Goal: Task Accomplishment & Management: Manage account settings

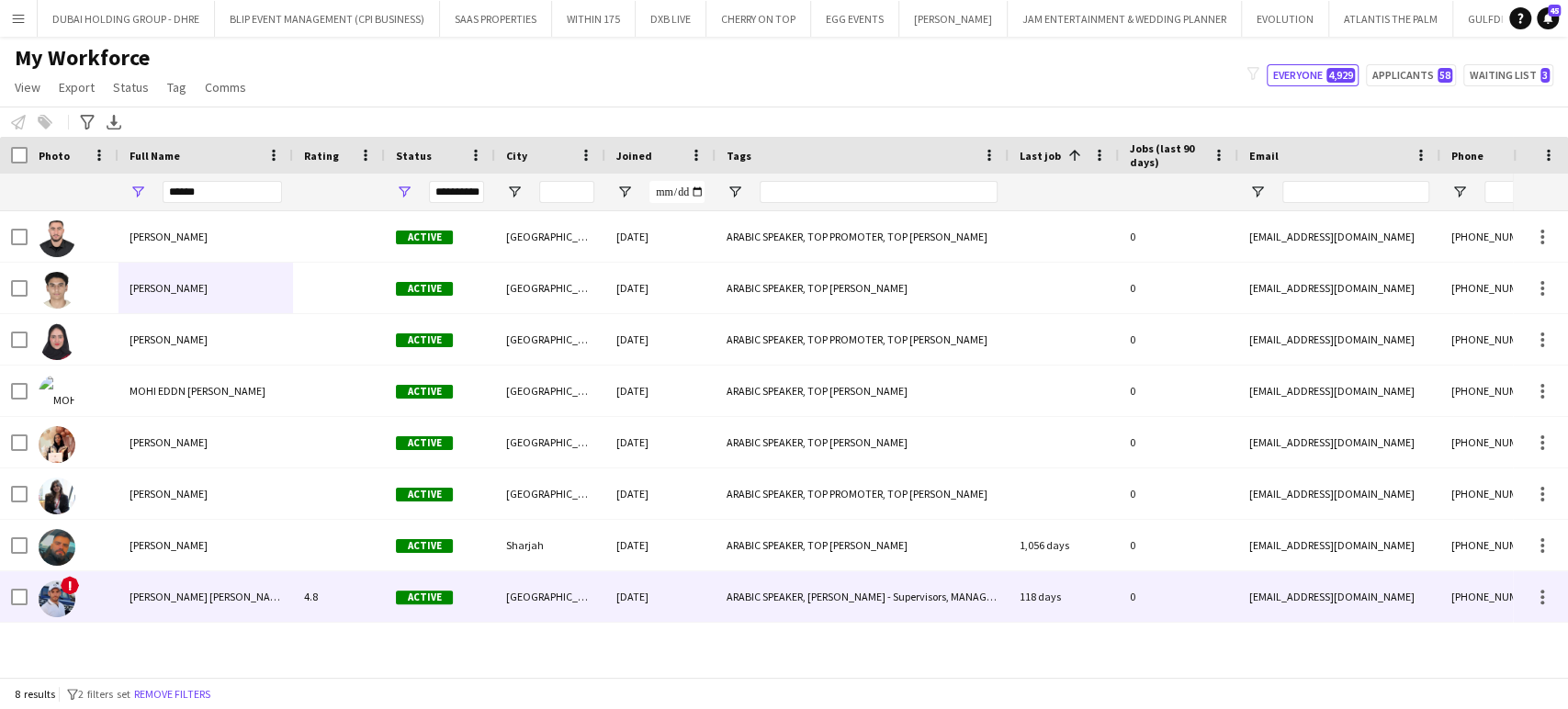
type input "******"
click at [199, 592] on span "[PERSON_NAME] [PERSON_NAME]" at bounding box center [209, 596] width 158 height 14
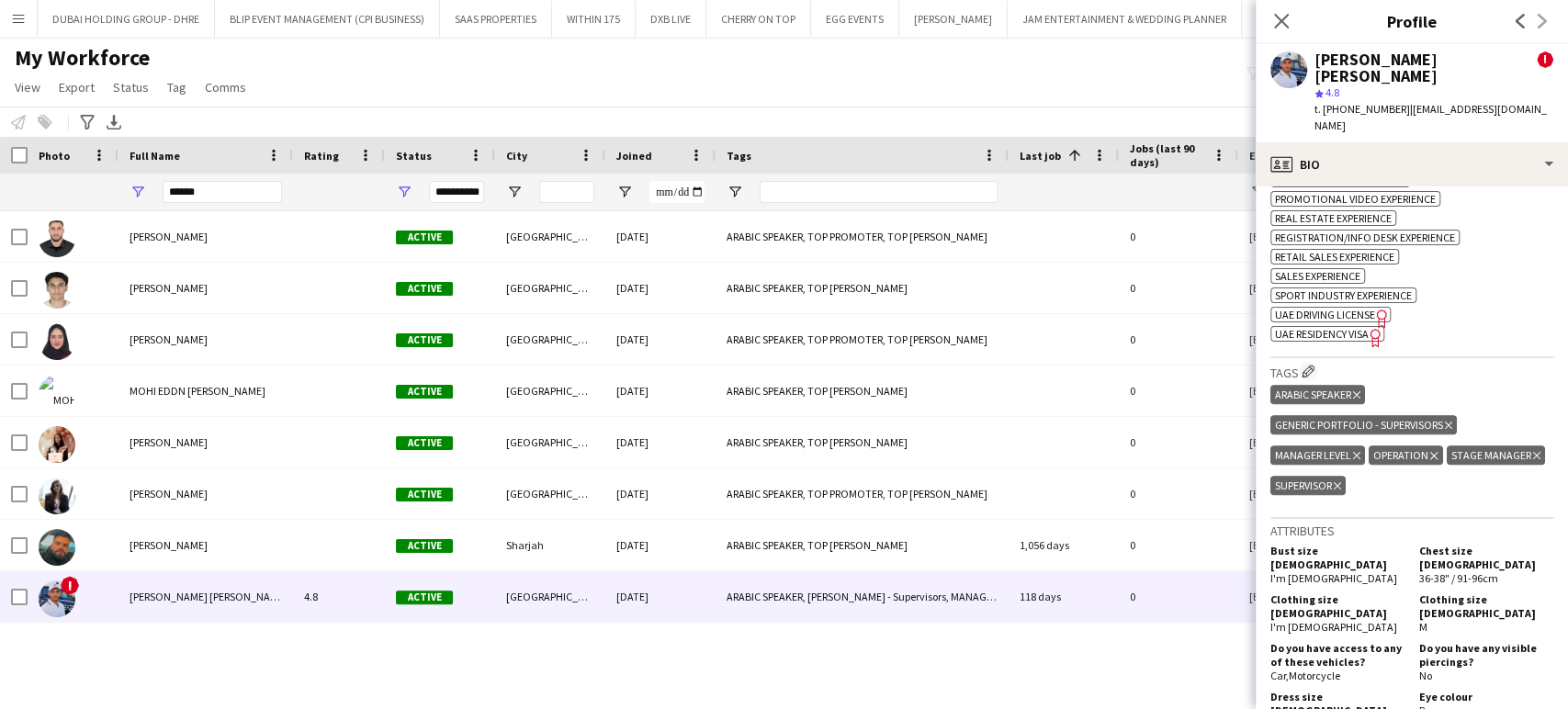
scroll to position [1531, 0]
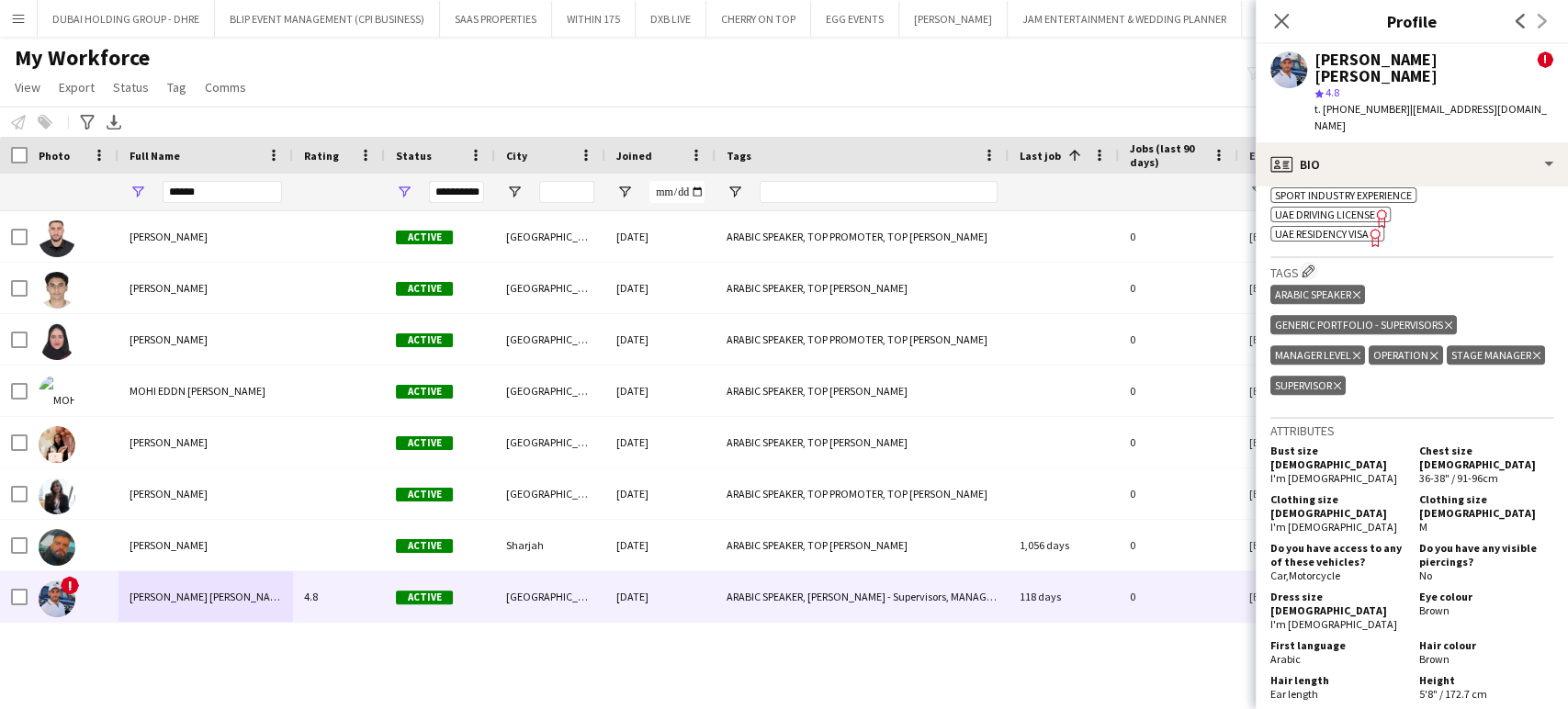
click at [1341, 381] on icon "Delete tag" at bounding box center [1337, 386] width 7 height 11
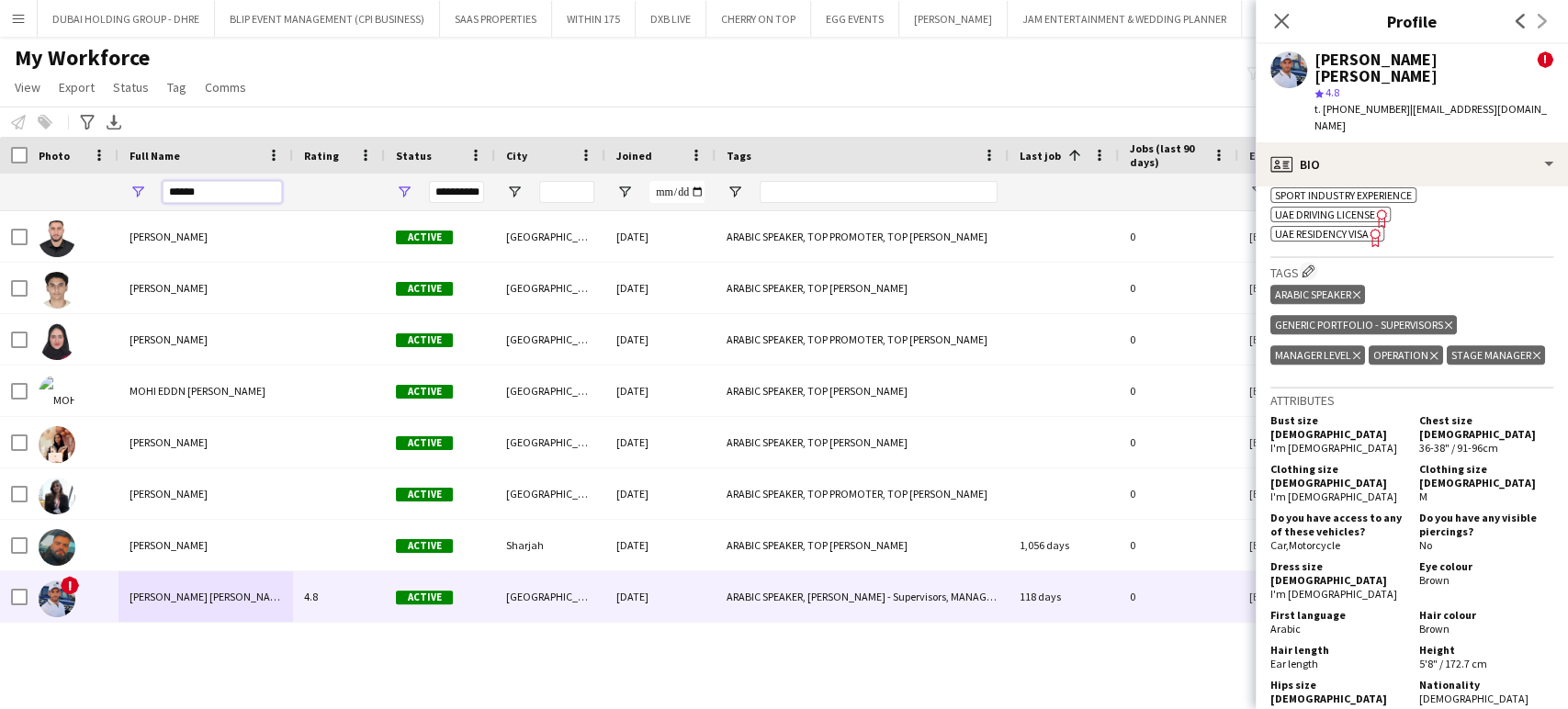
drag, startPoint x: 214, startPoint y: 191, endPoint x: 0, endPoint y: 188, distance: 214.0
click at [0, 189] on div "**********" at bounding box center [1256, 192] width 2513 height 37
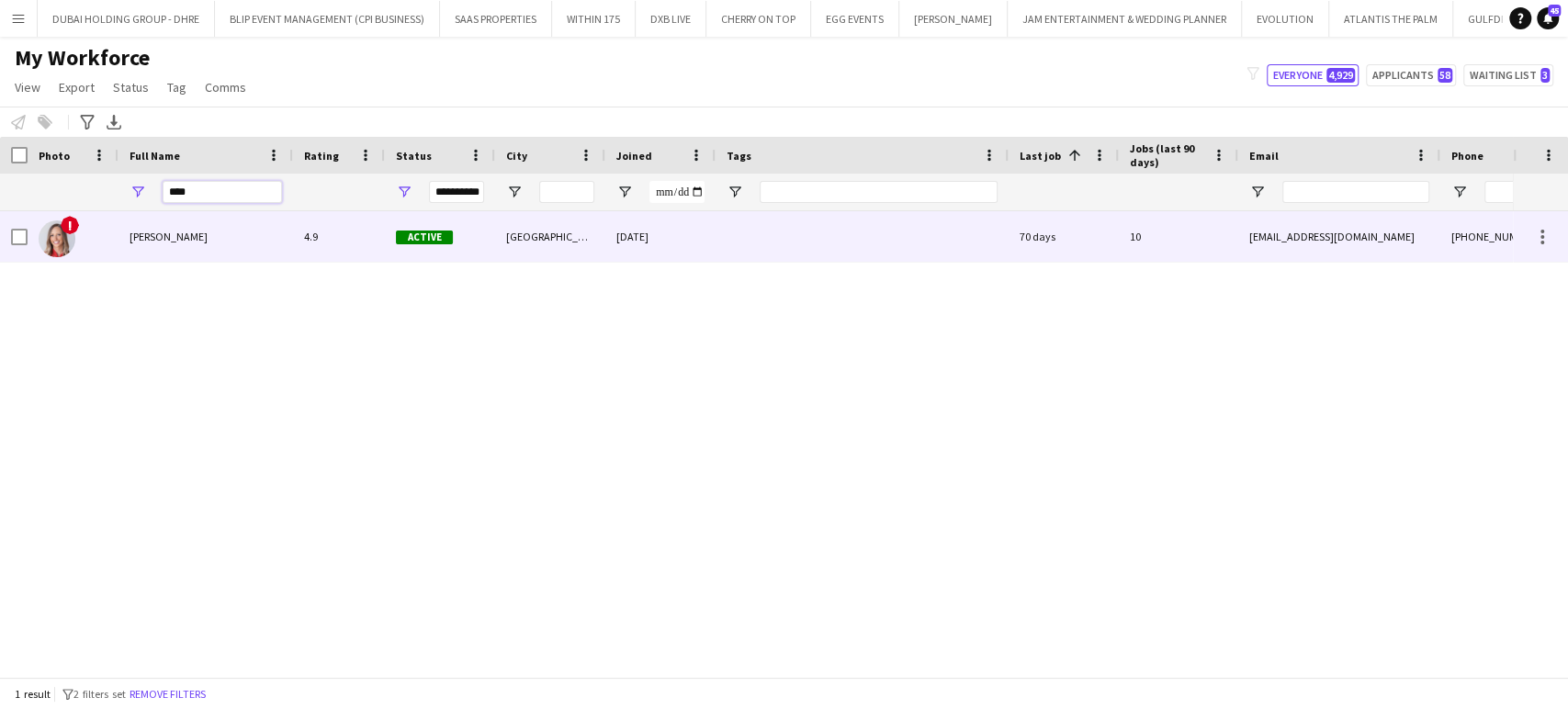
type input "****"
click at [154, 246] on div "[PERSON_NAME]" at bounding box center [206, 236] width 175 height 51
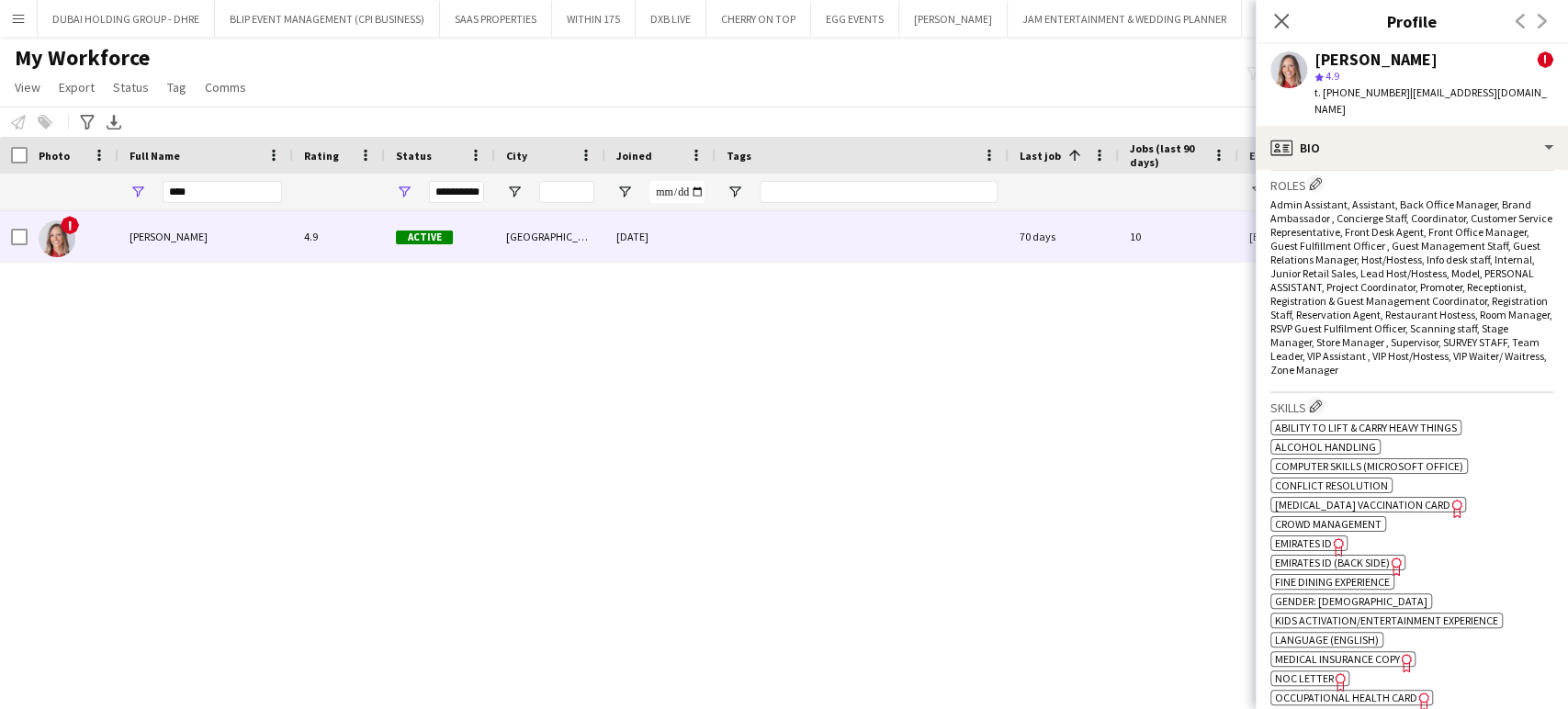
scroll to position [1225, 0]
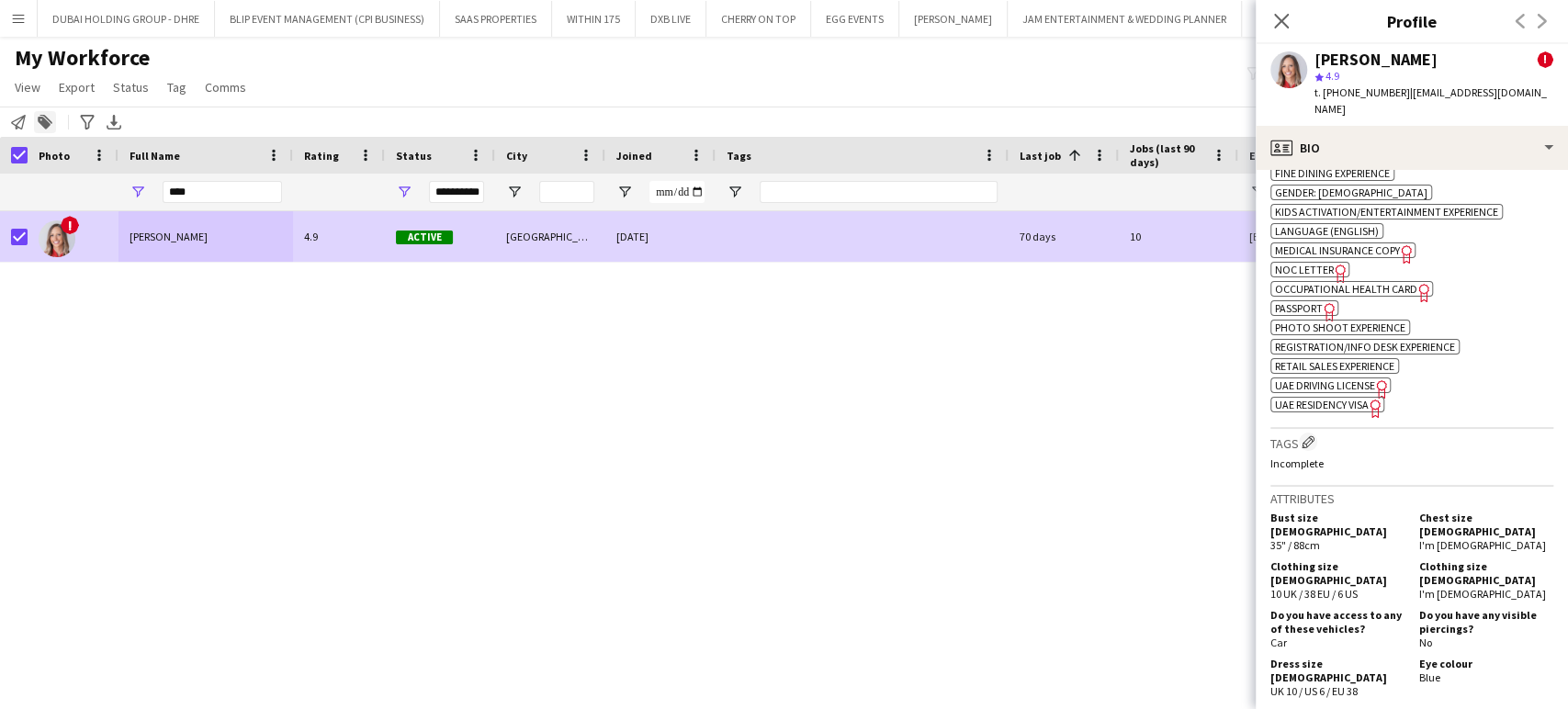
click at [44, 120] on icon at bounding box center [44, 123] width 13 height 13
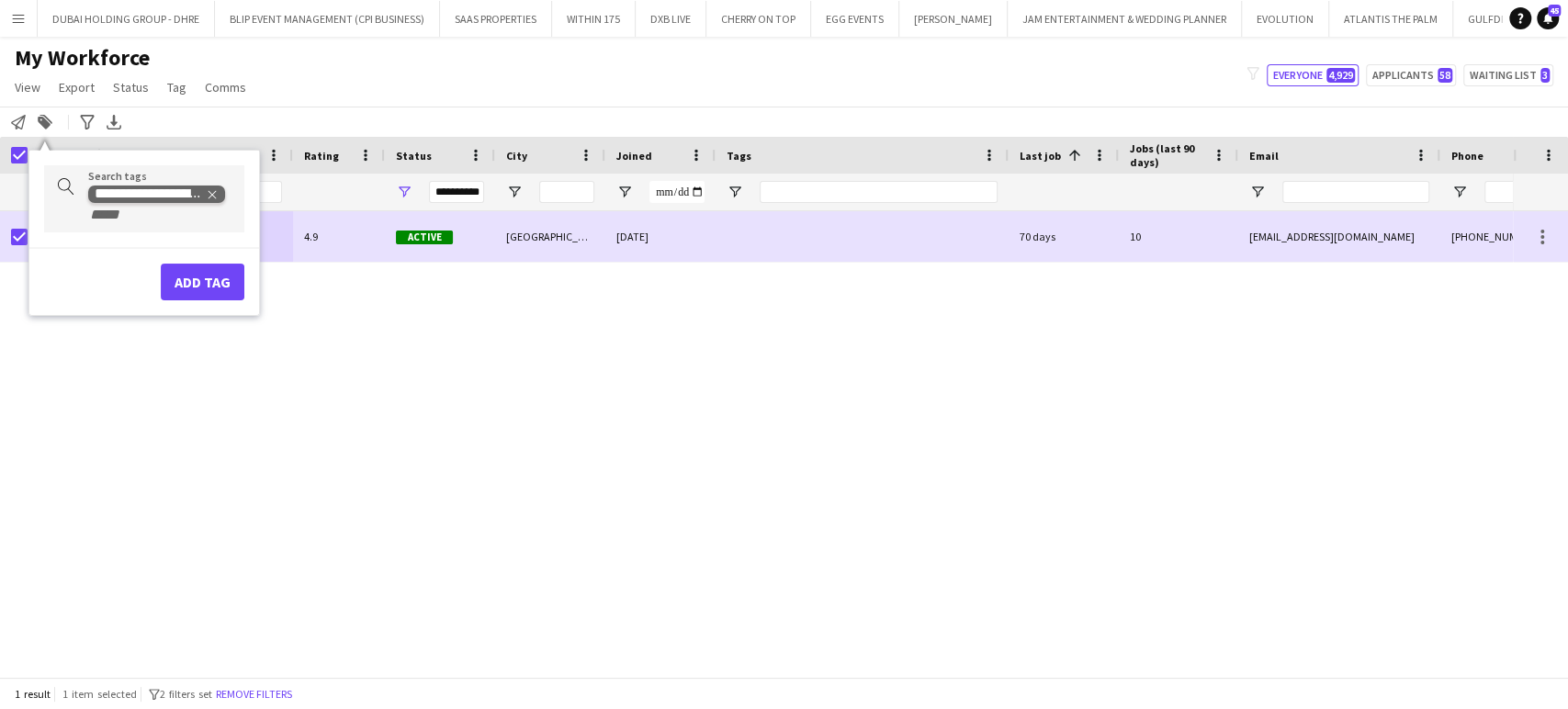
click at [210, 187] on span "Remove tag" at bounding box center [212, 194] width 13 height 18
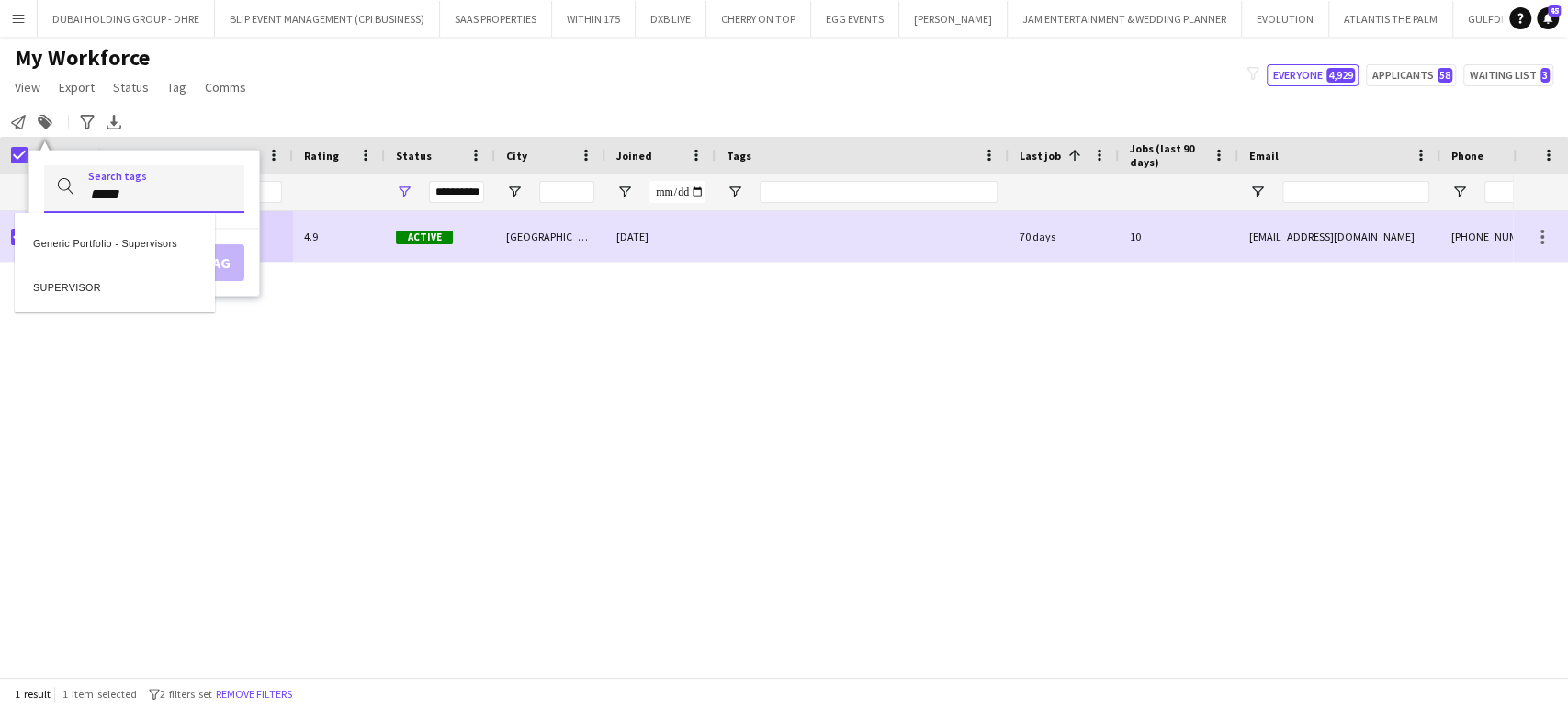
type input "*****"
click at [74, 277] on div "SUPERVISOR" at bounding box center [115, 285] width 200 height 44
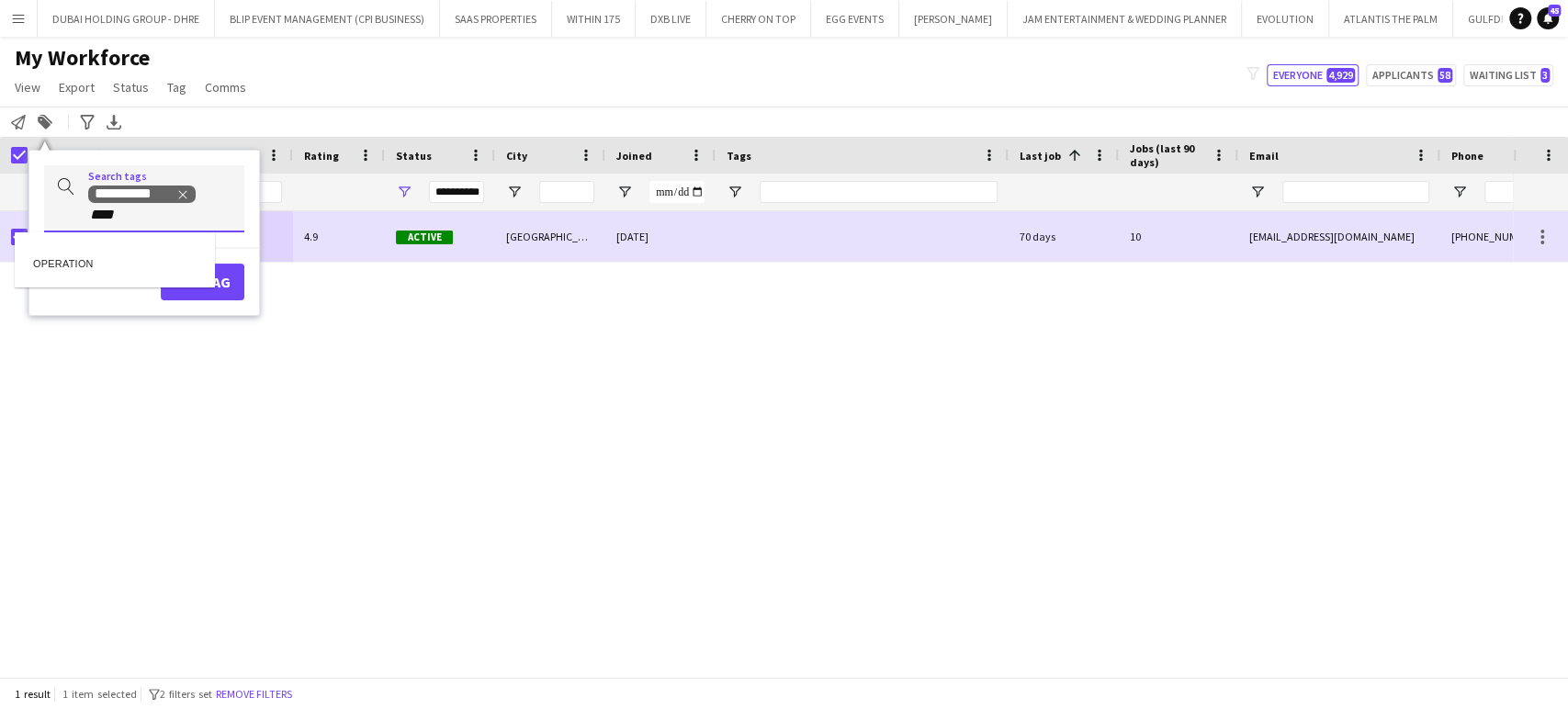
type input "****"
click at [66, 249] on div "OPERATION" at bounding box center [115, 260] width 200 height 44
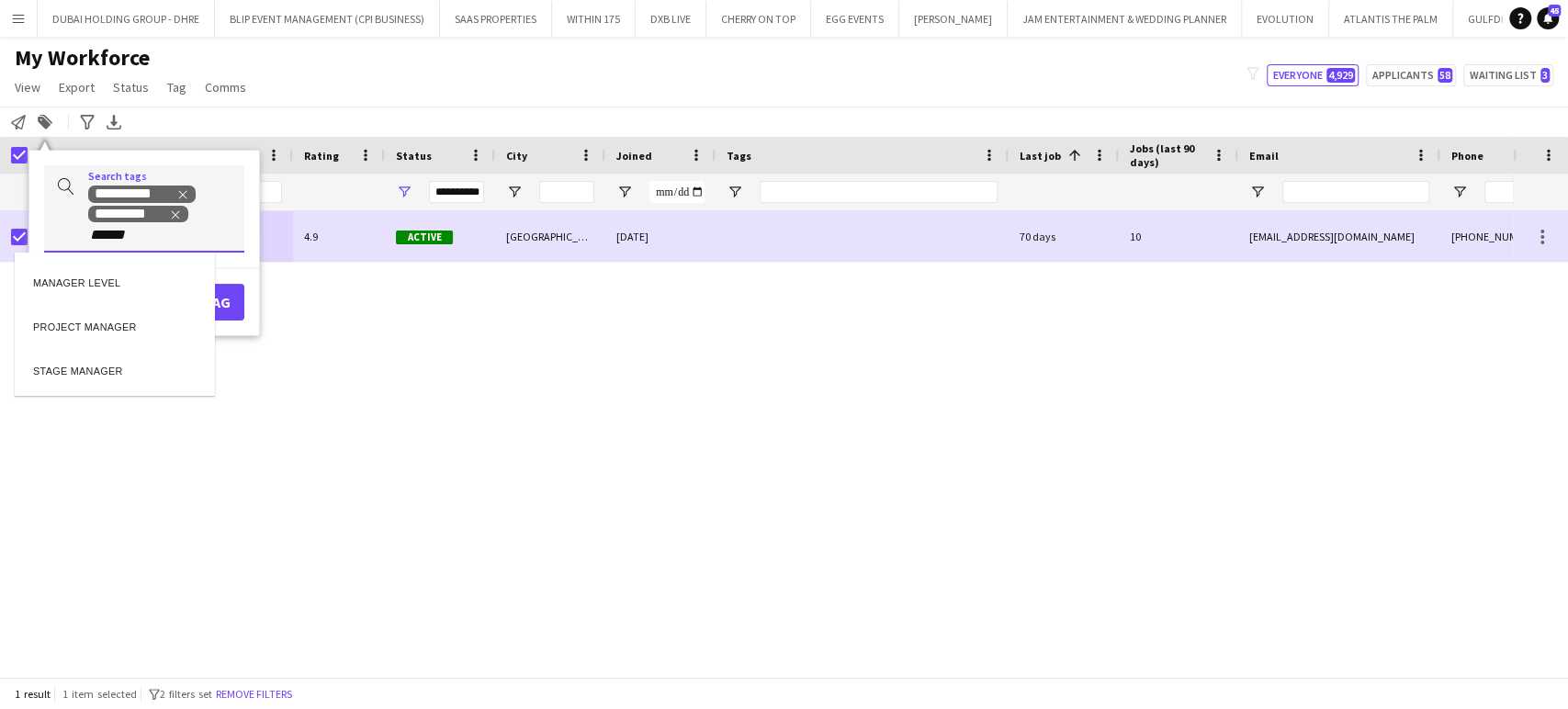
type input "******"
click at [100, 282] on div "MANAGER LEVEL" at bounding box center [115, 280] width 200 height 44
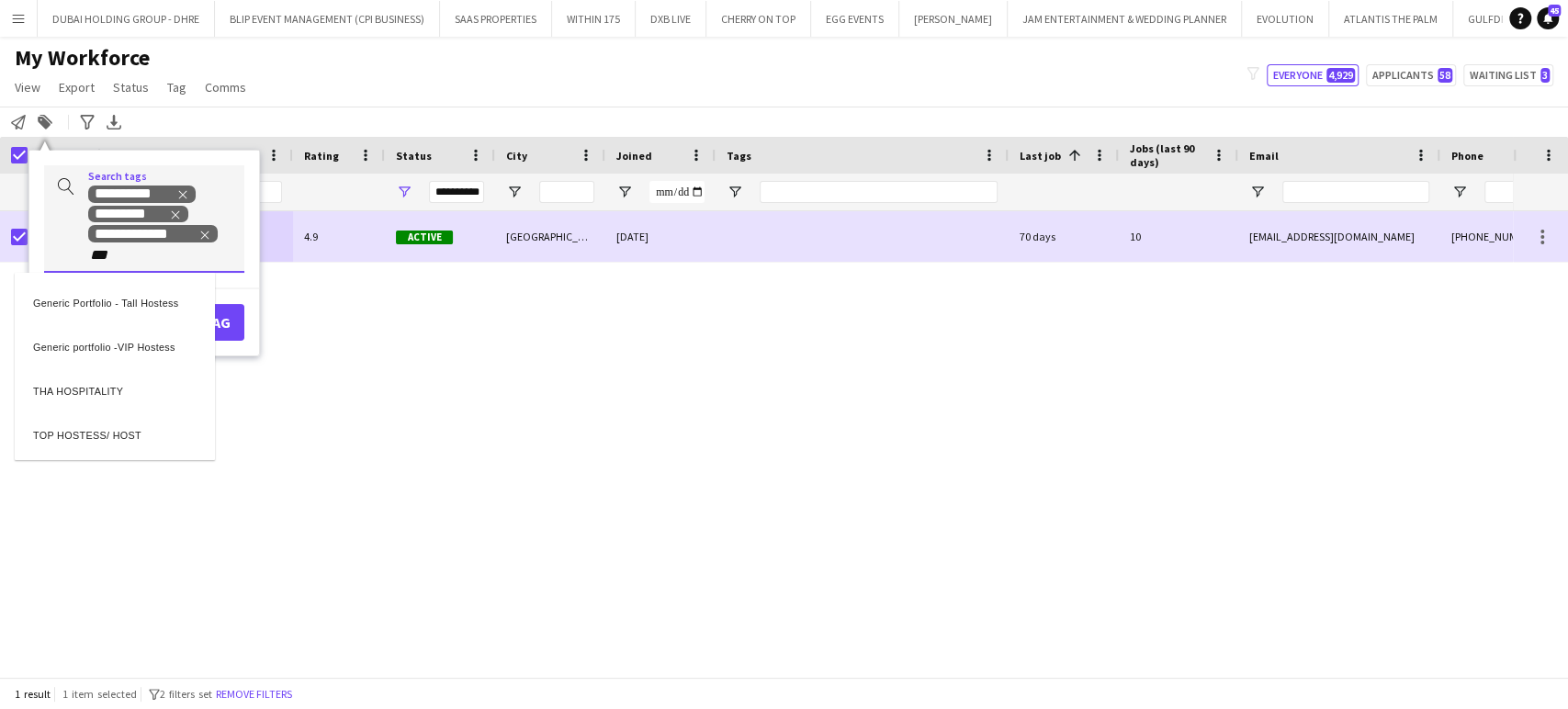
type input "***"
click at [100, 440] on div "TOP HOSTESS/ HOST" at bounding box center [115, 433] width 200 height 44
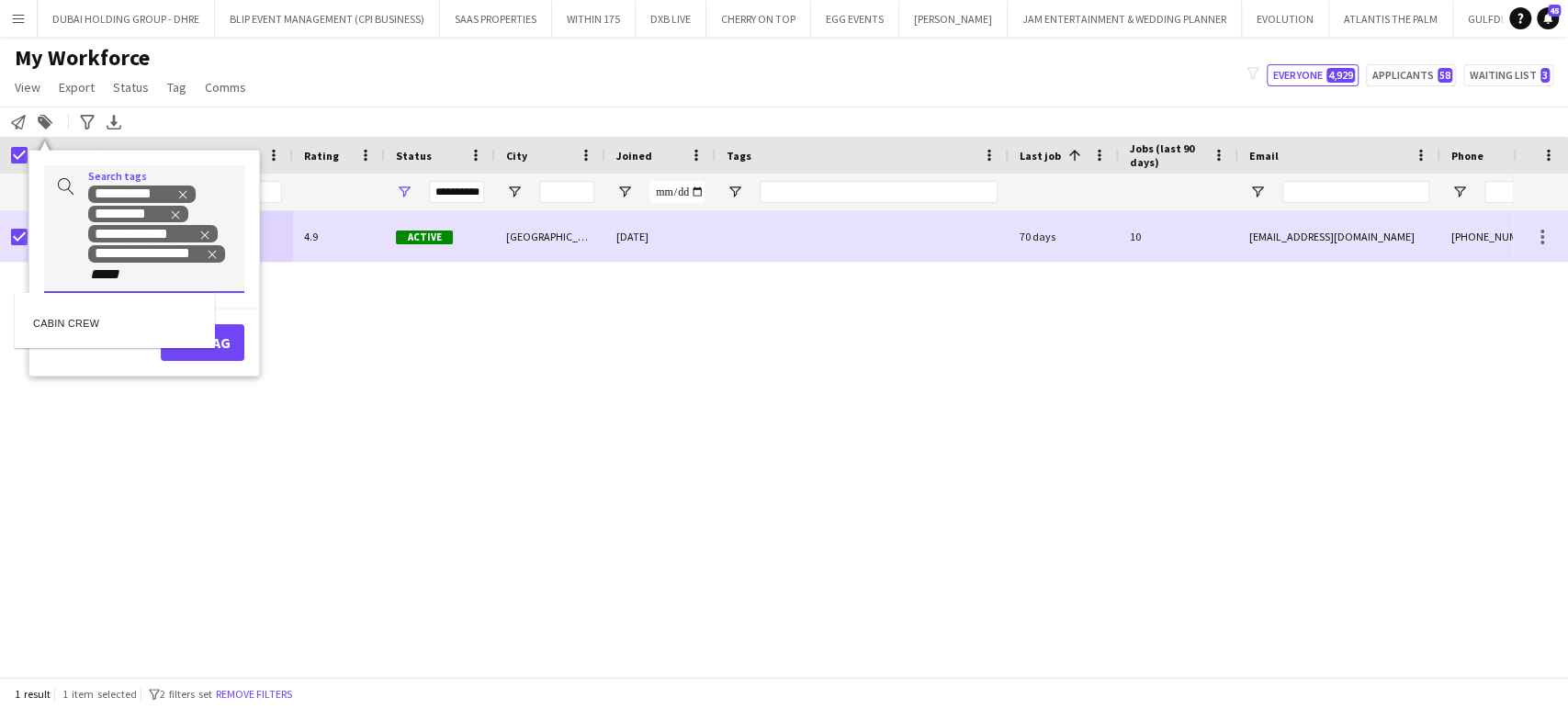
type input "*****"
click at [73, 314] on div "CABIN CREW" at bounding box center [115, 321] width 200 height 44
click at [187, 358] on button "Add tag" at bounding box center [202, 362] width 84 height 37
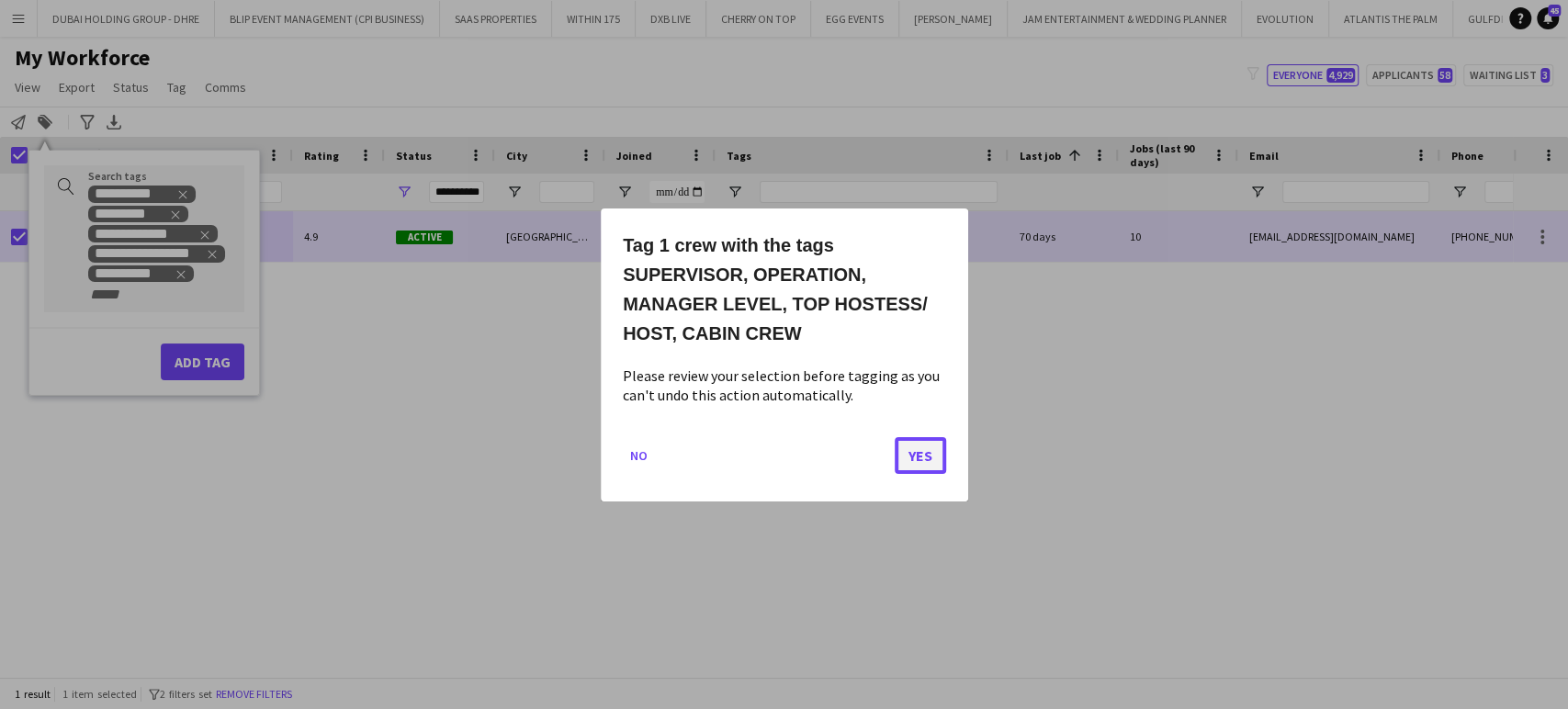
click at [911, 440] on button "Yes" at bounding box center [920, 455] width 51 height 37
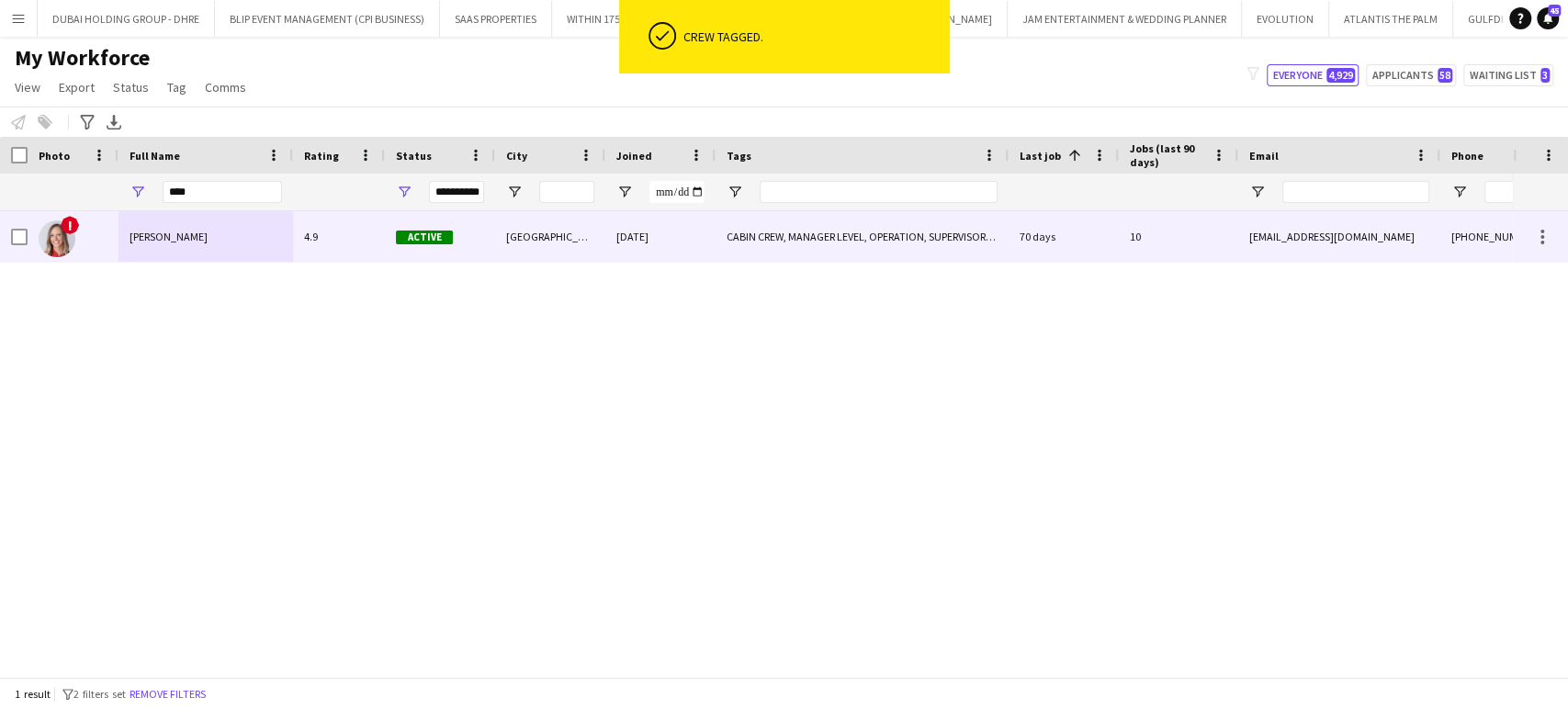
click at [199, 247] on div "[PERSON_NAME]" at bounding box center [206, 236] width 175 height 51
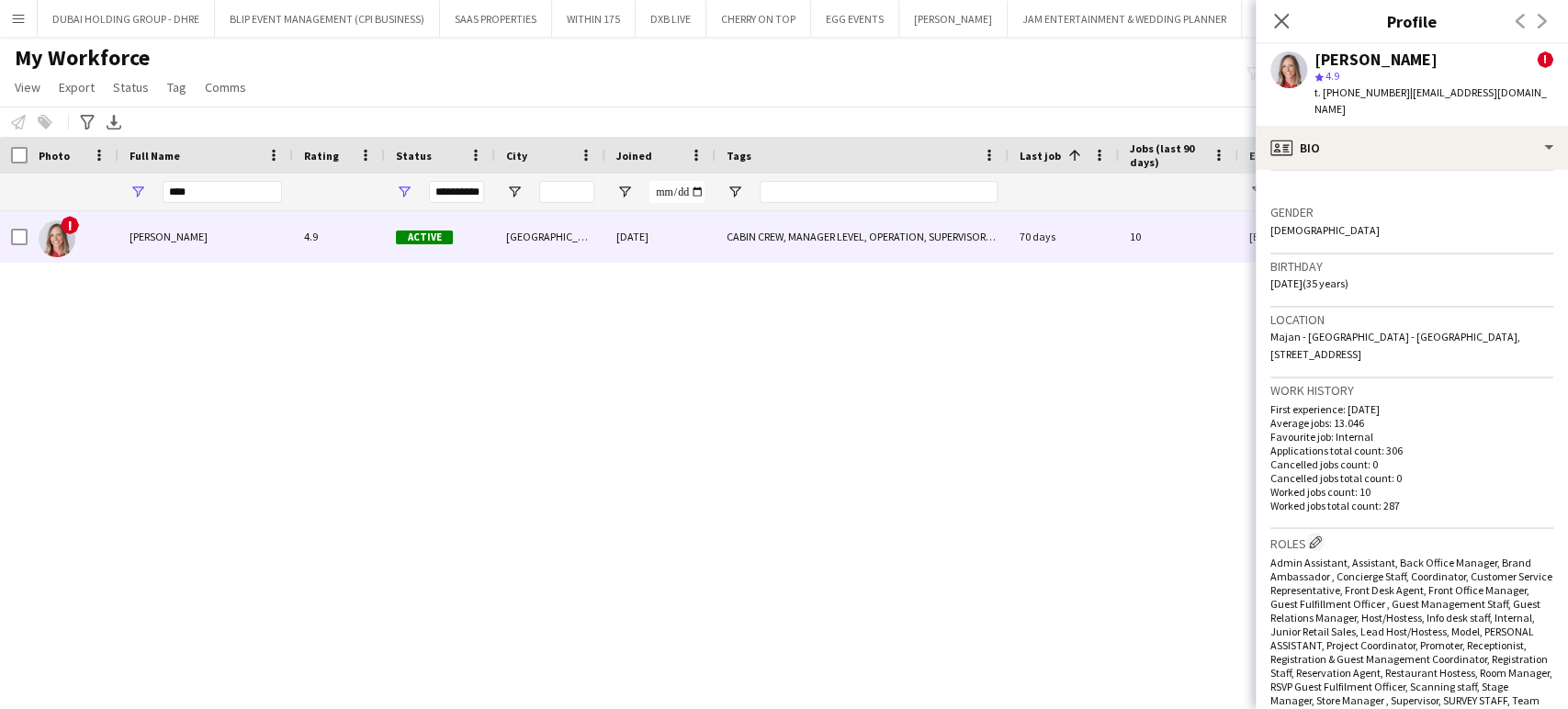
scroll to position [510, 0]
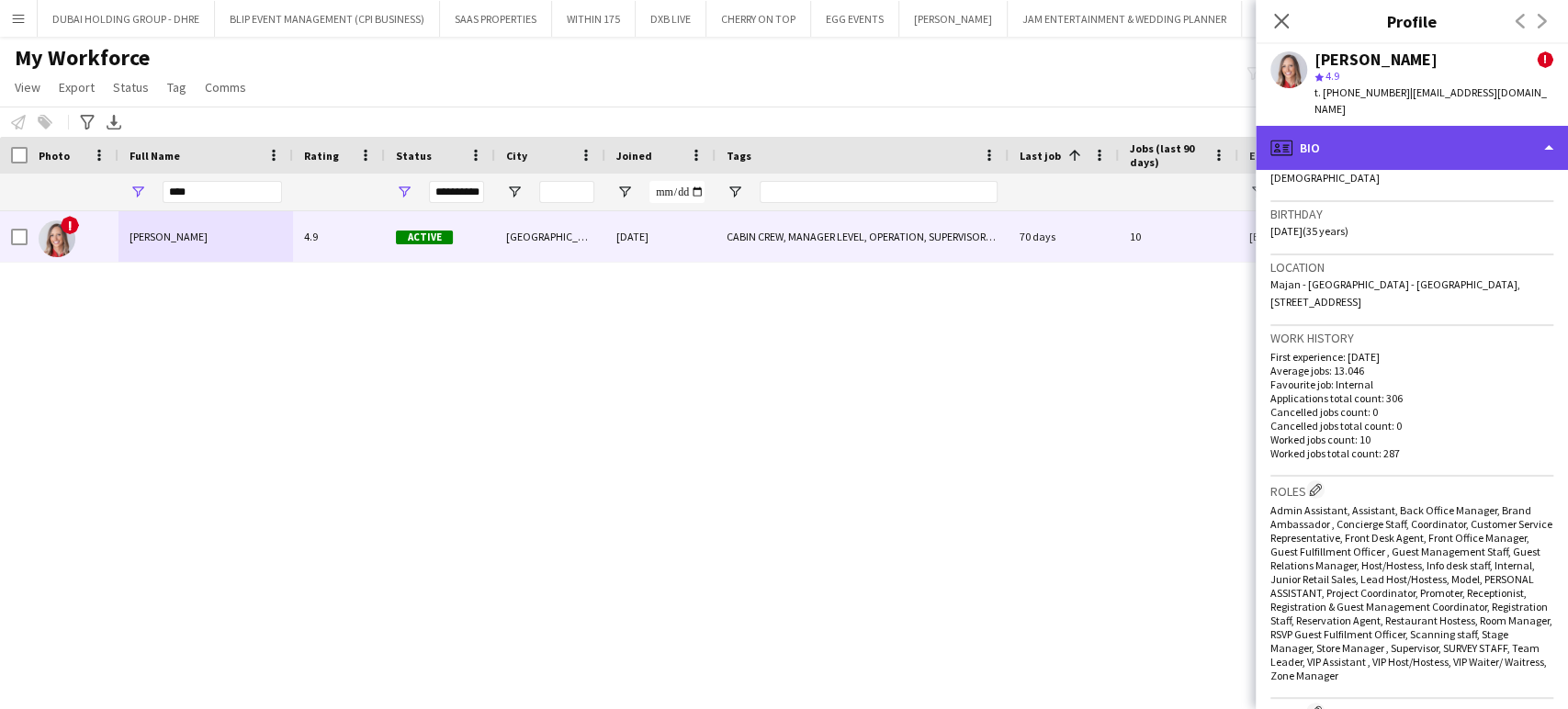
click at [1522, 142] on div "profile Bio" at bounding box center [1412, 148] width 312 height 44
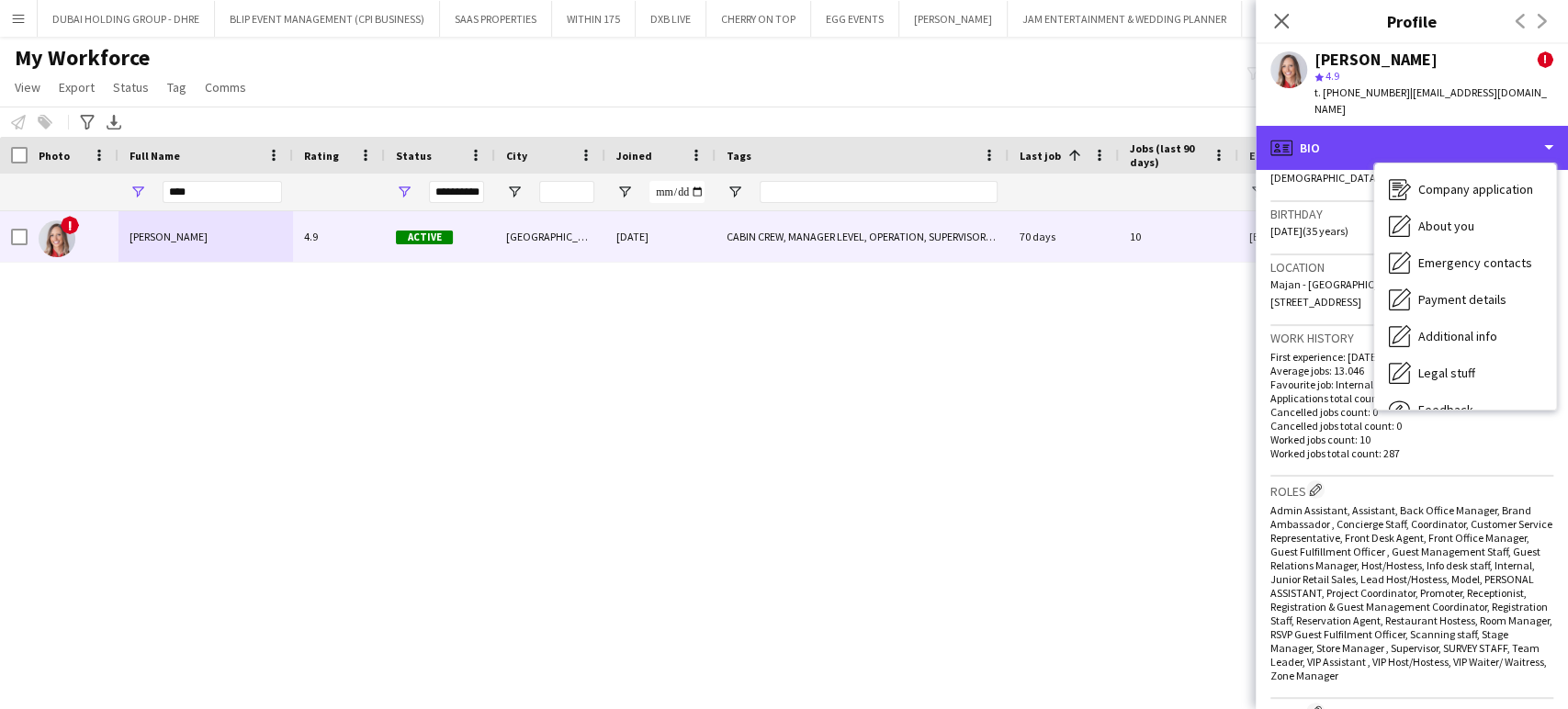
scroll to position [98, 0]
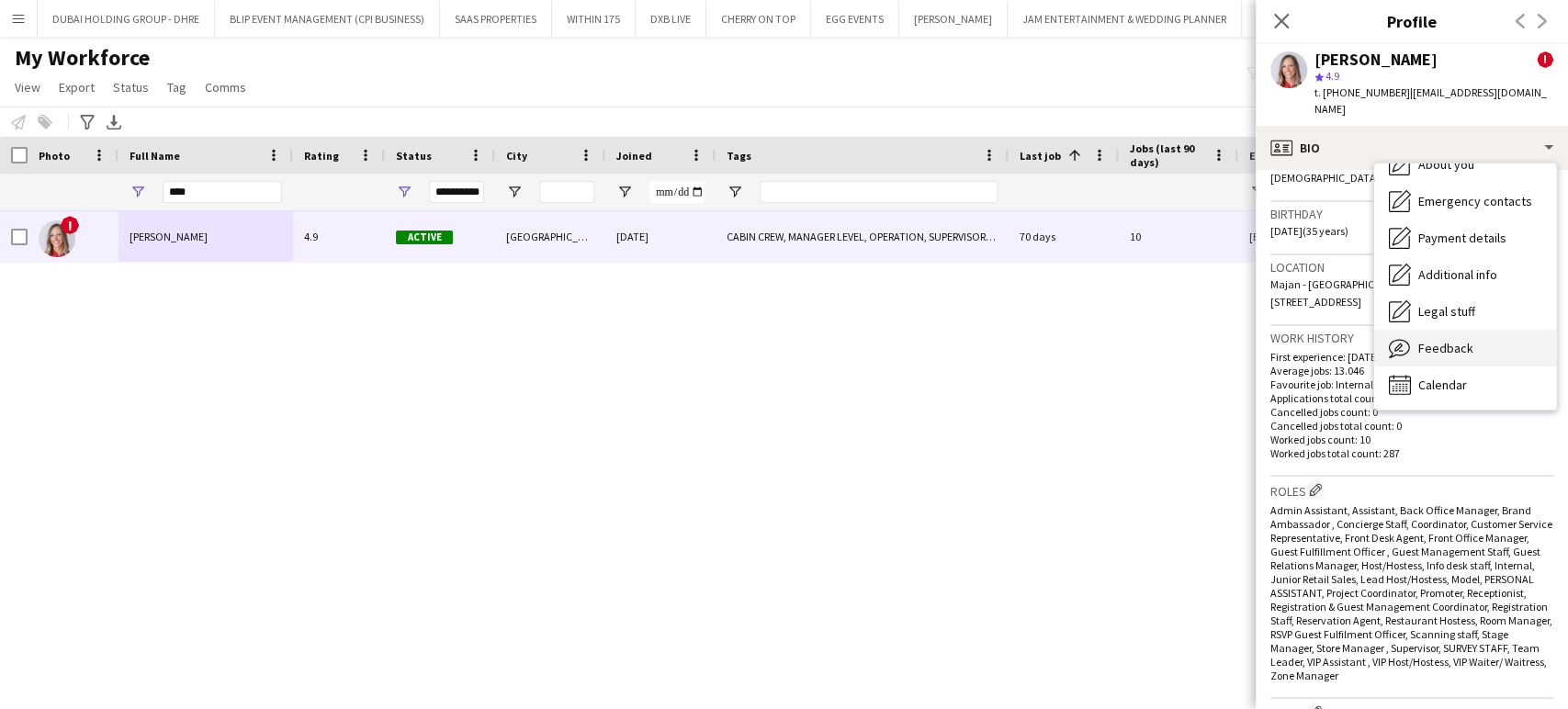
click at [1462, 340] on span "Feedback" at bounding box center [1446, 349] width 55 height 17
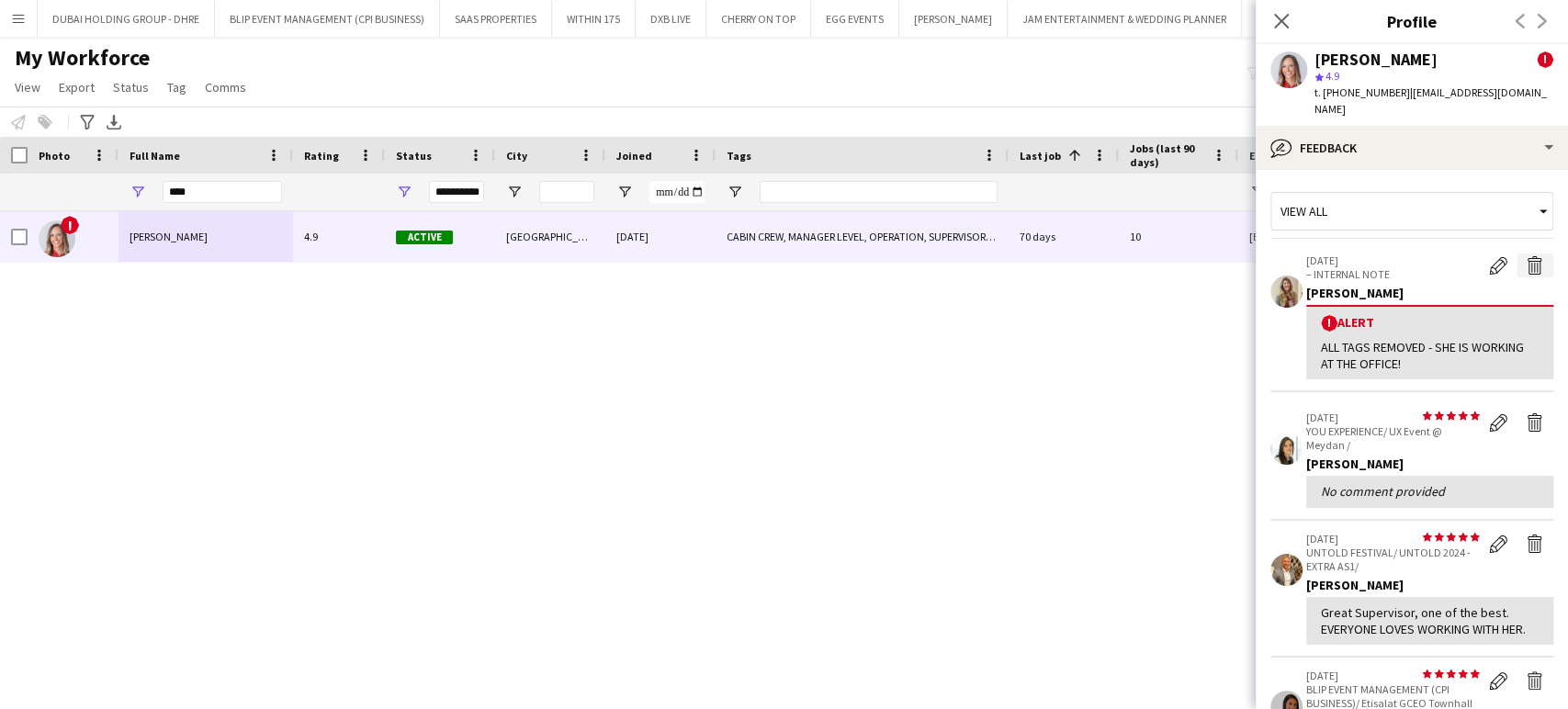
click at [1526, 257] on app-icon "Delete alert" at bounding box center [1535, 266] width 18 height 18
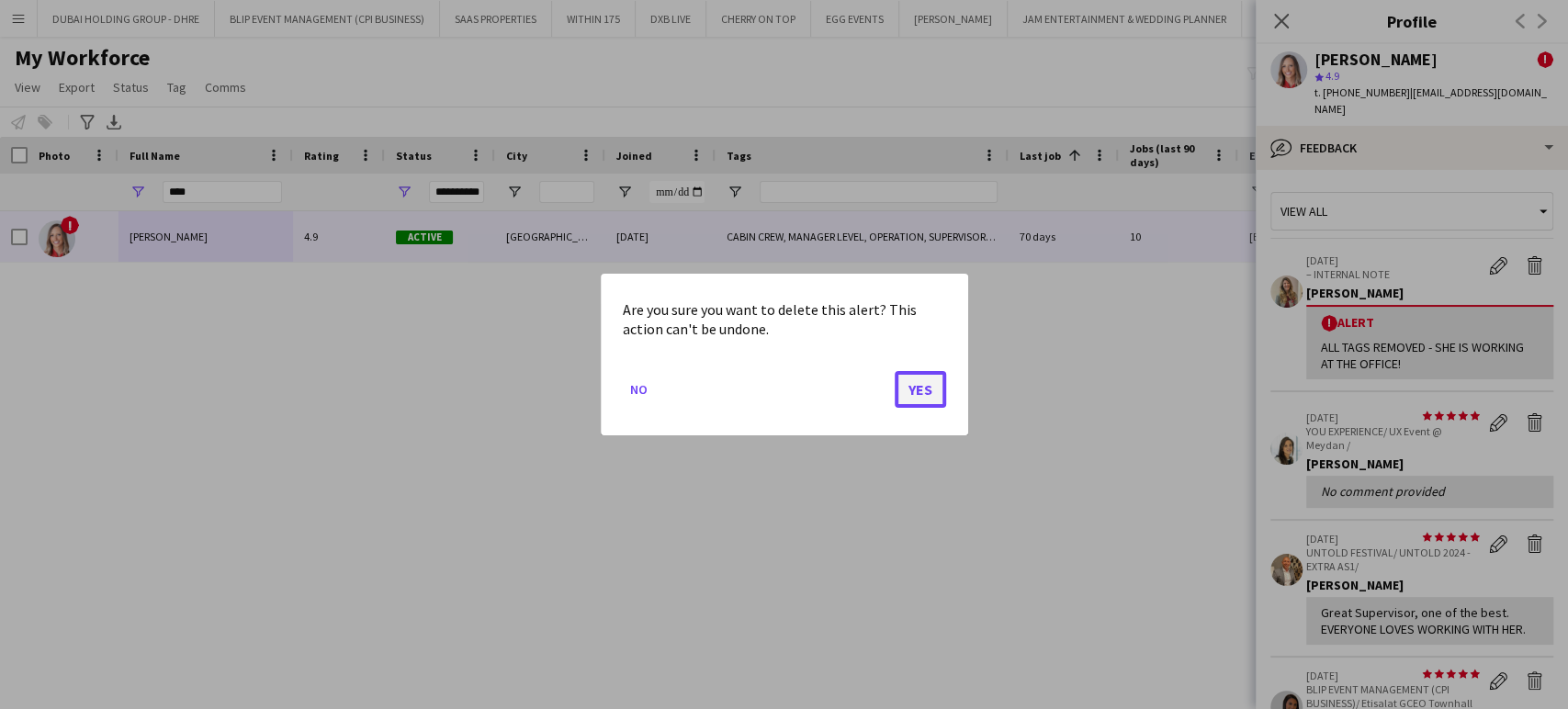
click at [936, 385] on button "Yes" at bounding box center [920, 390] width 51 height 37
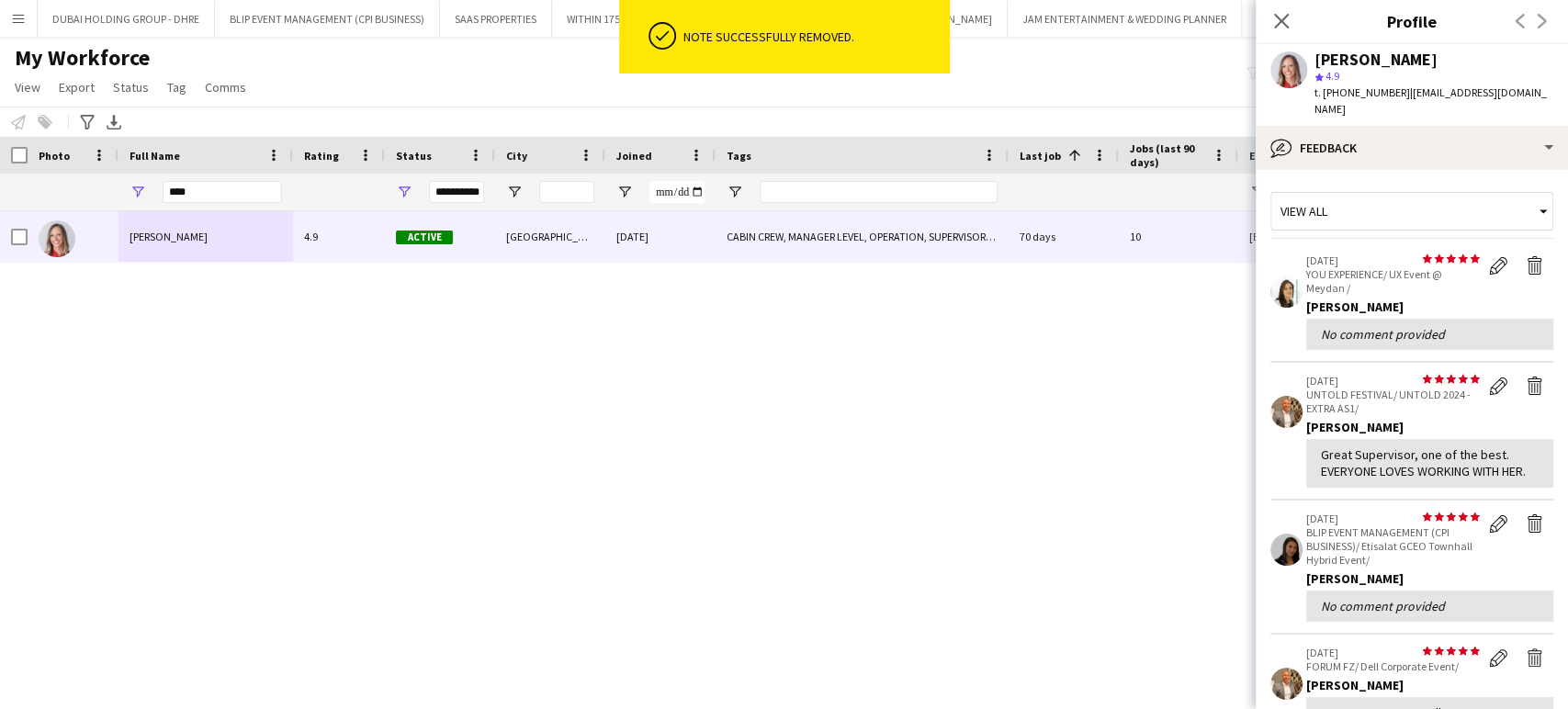
click at [1072, 334] on div "[PERSON_NAME] STAFF 4.9 Active [GEOGRAPHIC_DATA] [DATE] CABIN CREW, MANAGER LEV…" at bounding box center [756, 437] width 1513 height 451
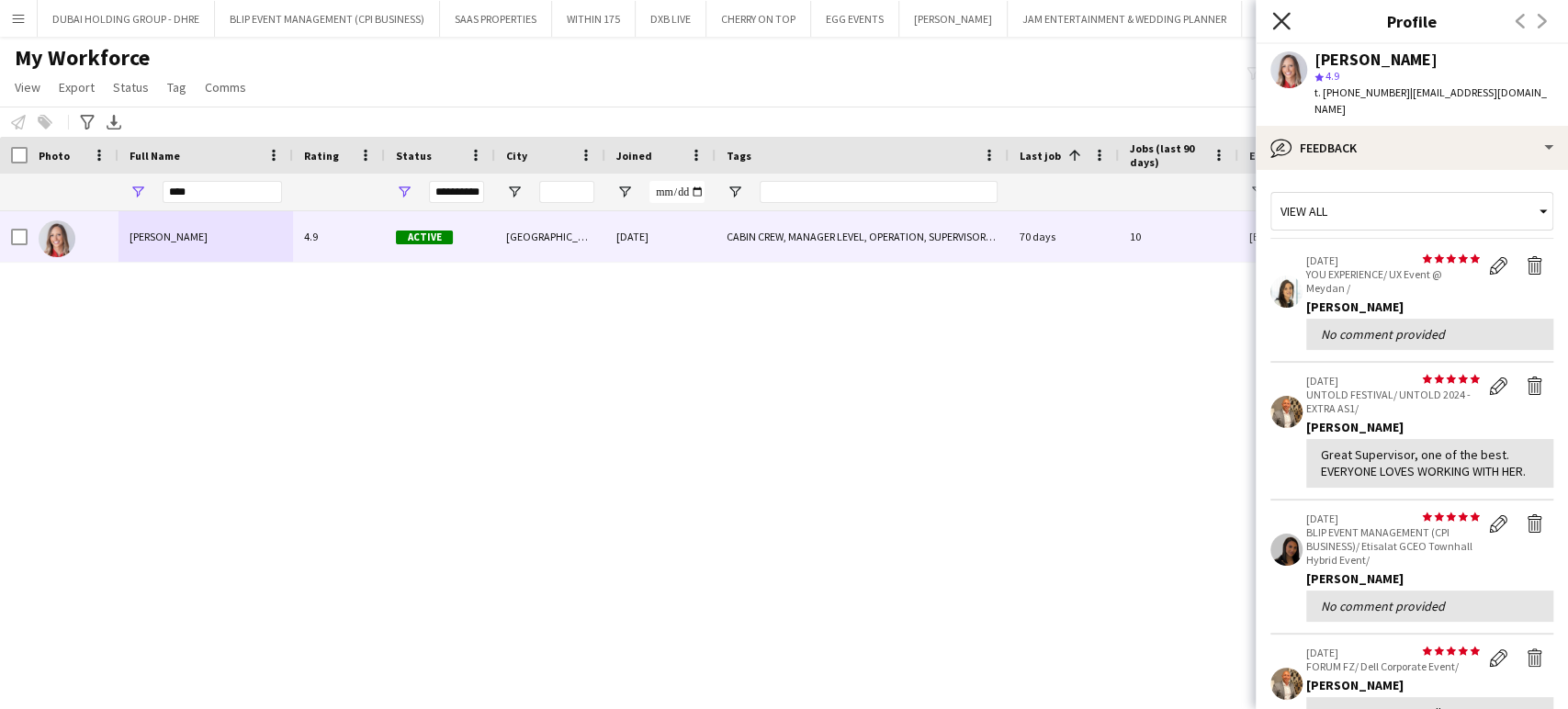
click at [1278, 22] on icon "Close pop-in" at bounding box center [1280, 20] width 17 height 17
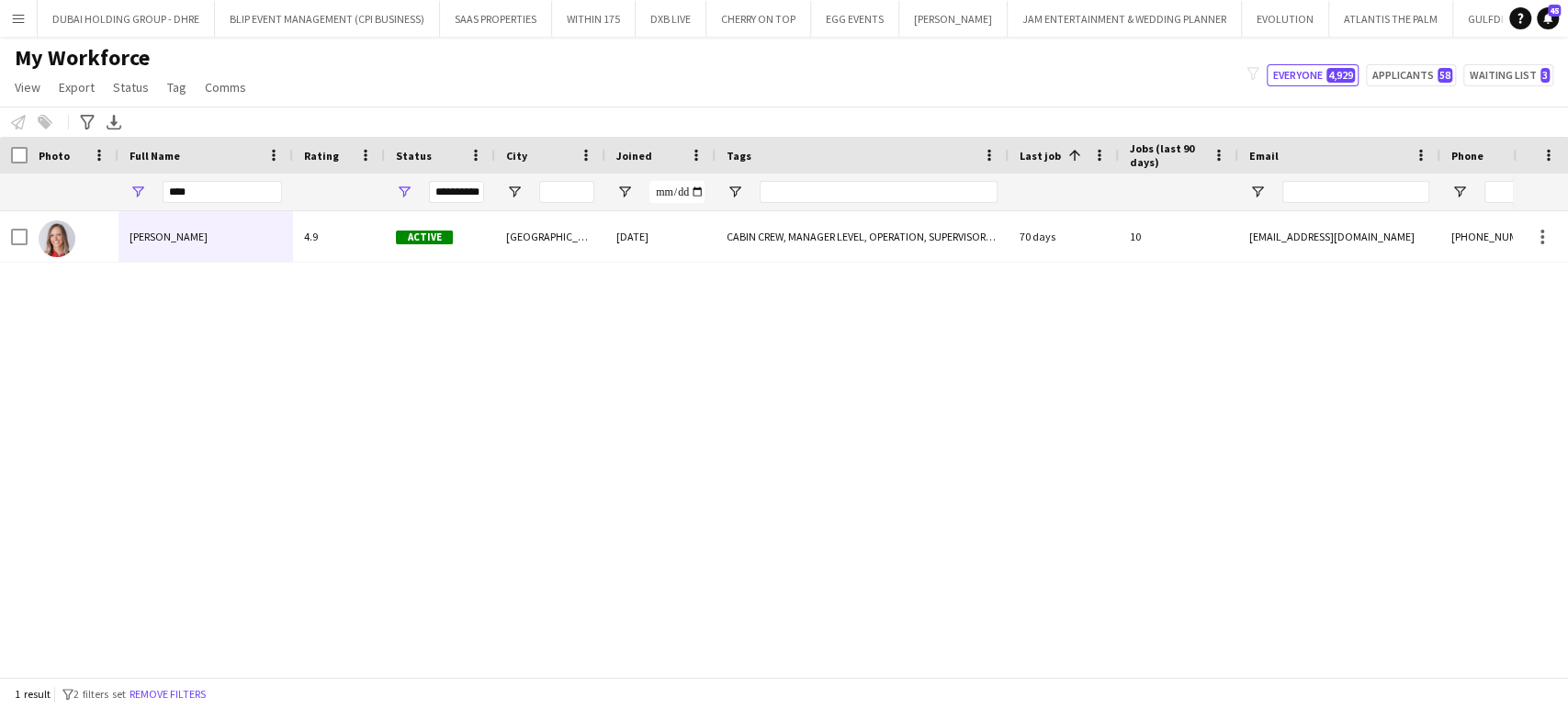
click at [1367, 436] on div "[PERSON_NAME] STAFF 4.9 Active [GEOGRAPHIC_DATA] [DATE] CABIN CREW, MANAGER LEV…" at bounding box center [756, 437] width 1513 height 451
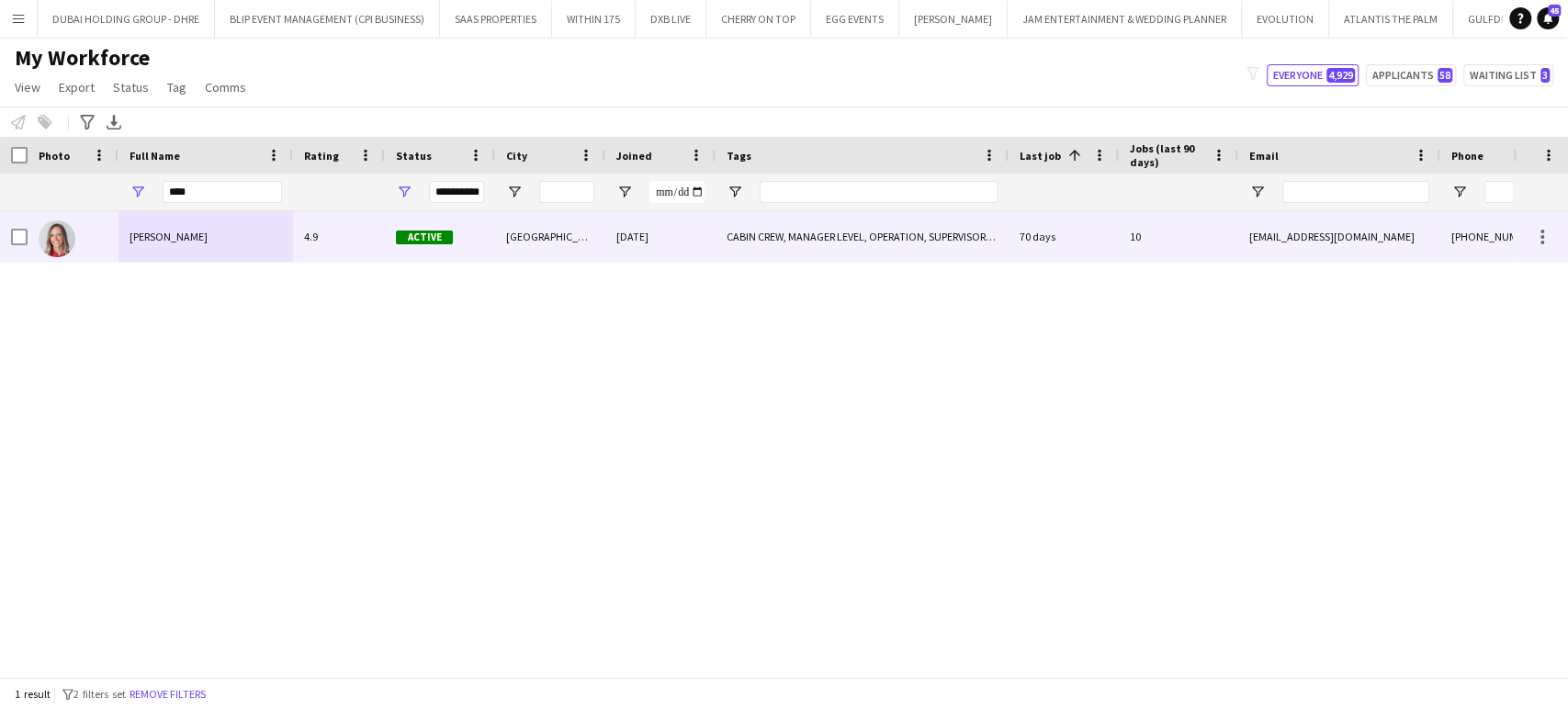
click at [140, 234] on span "[PERSON_NAME]" at bounding box center [168, 236] width 78 height 14
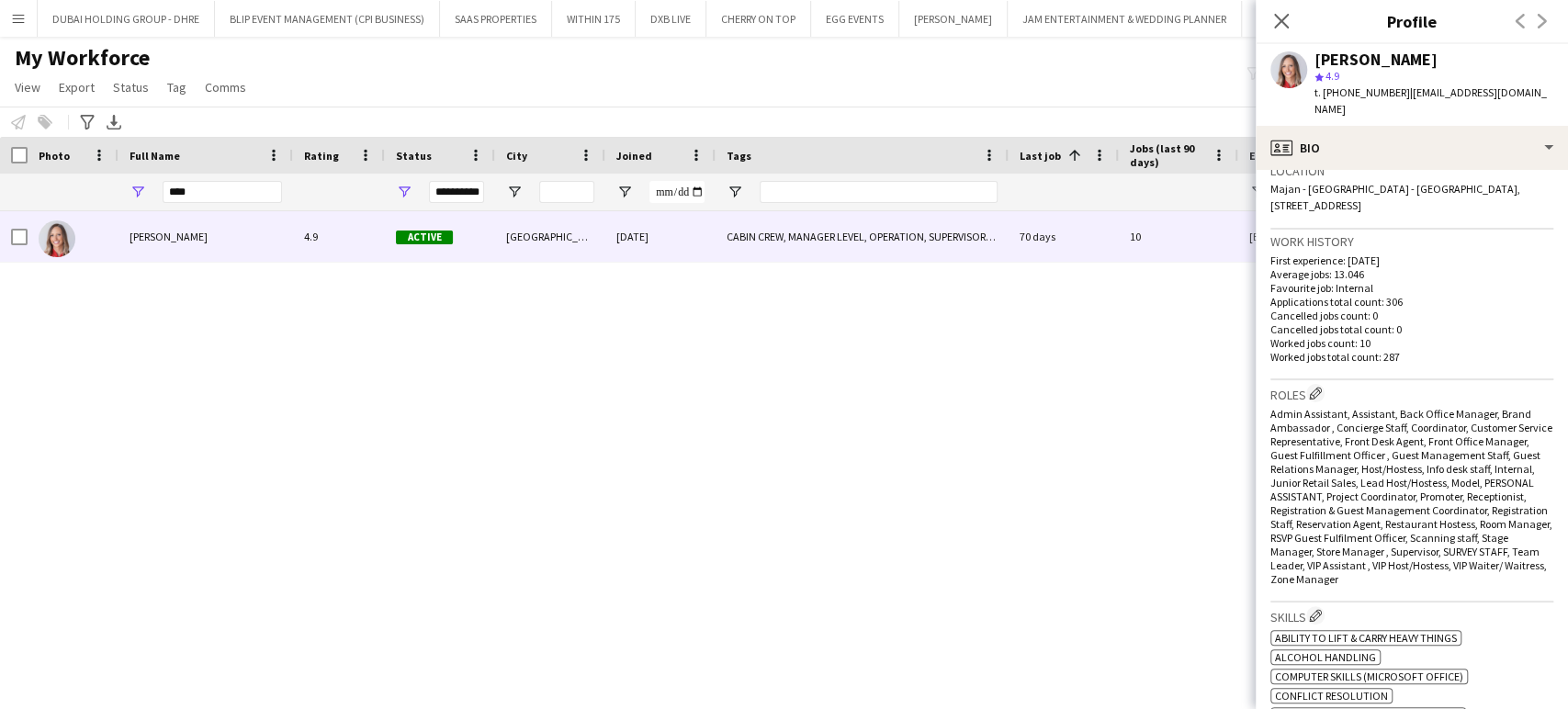
scroll to position [0, 0]
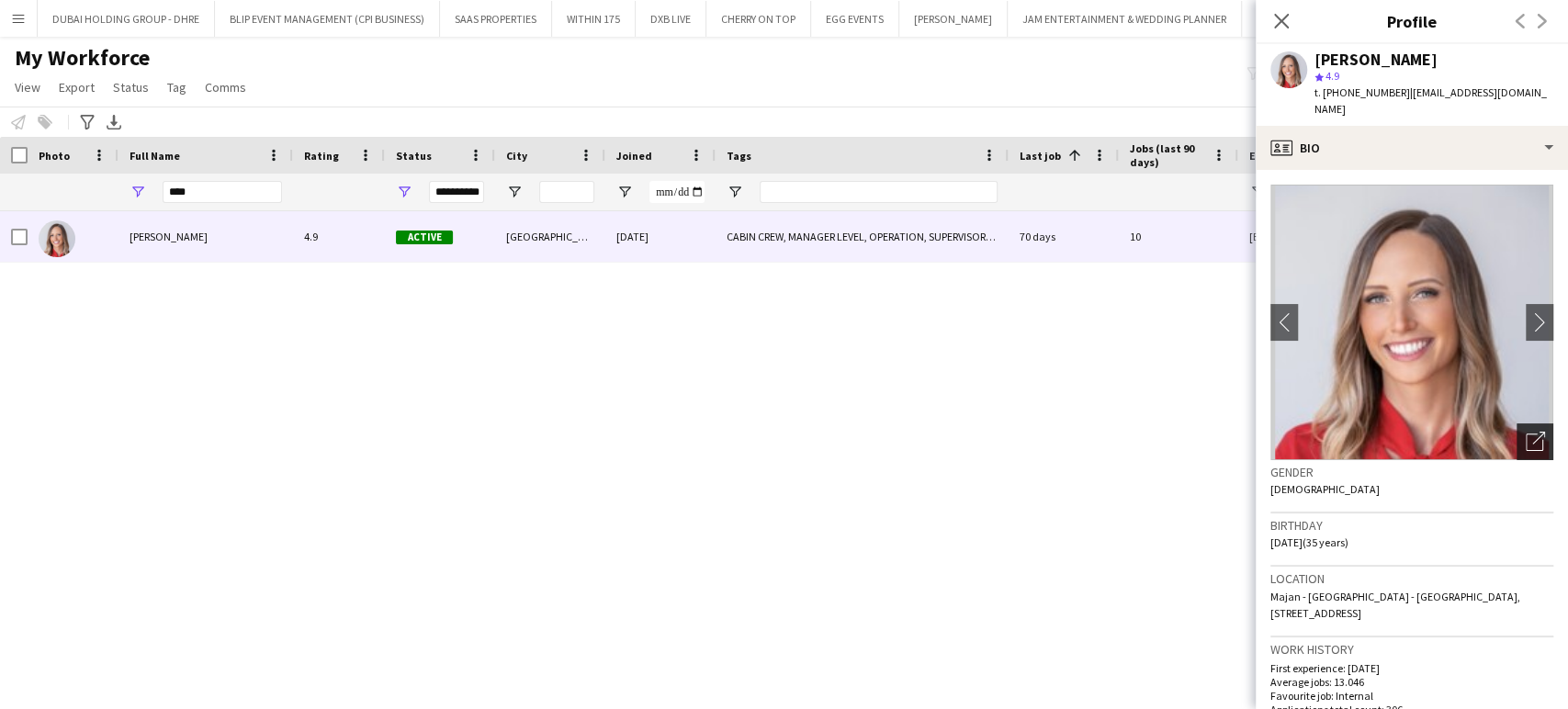
click at [1530, 425] on div "Open photos pop-in" at bounding box center [1535, 442] width 37 height 37
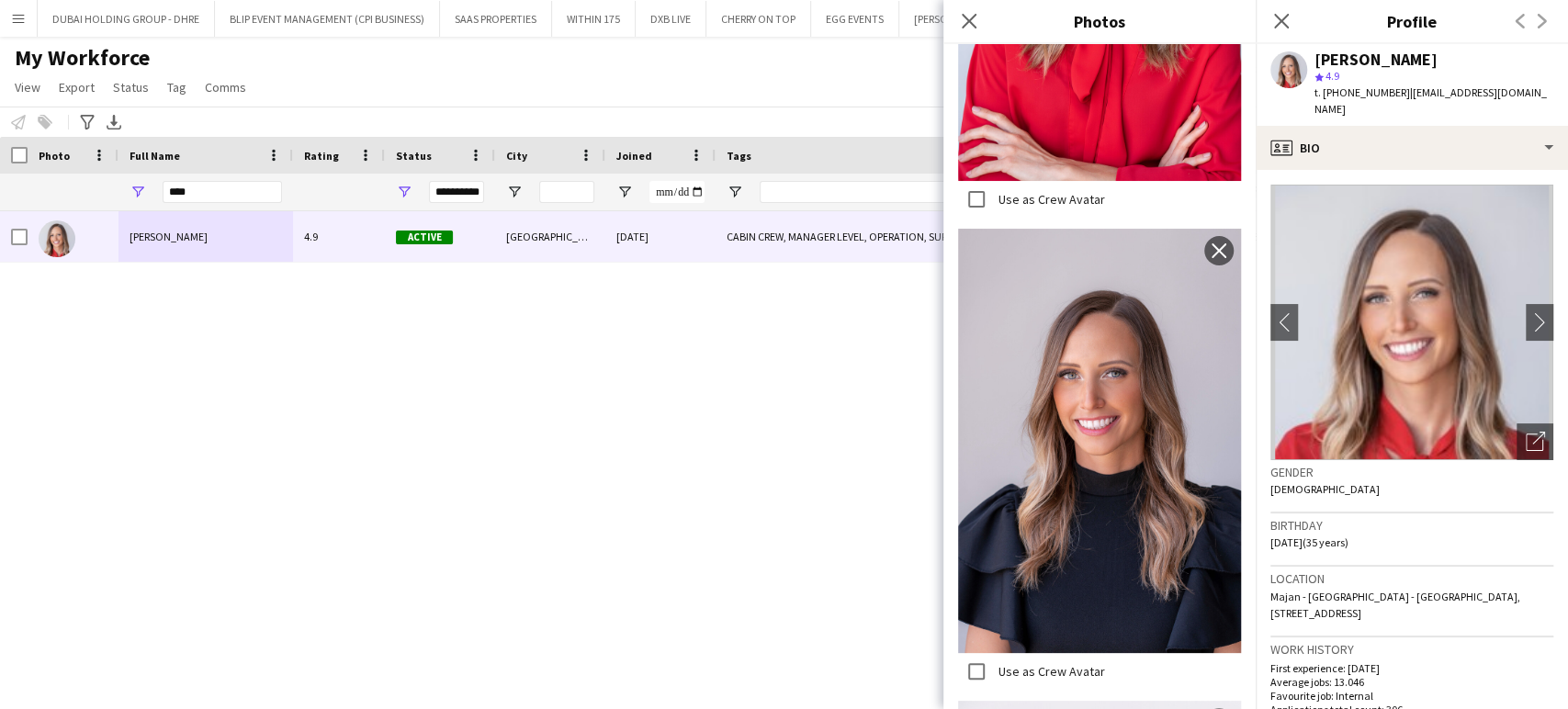
scroll to position [6022, 0]
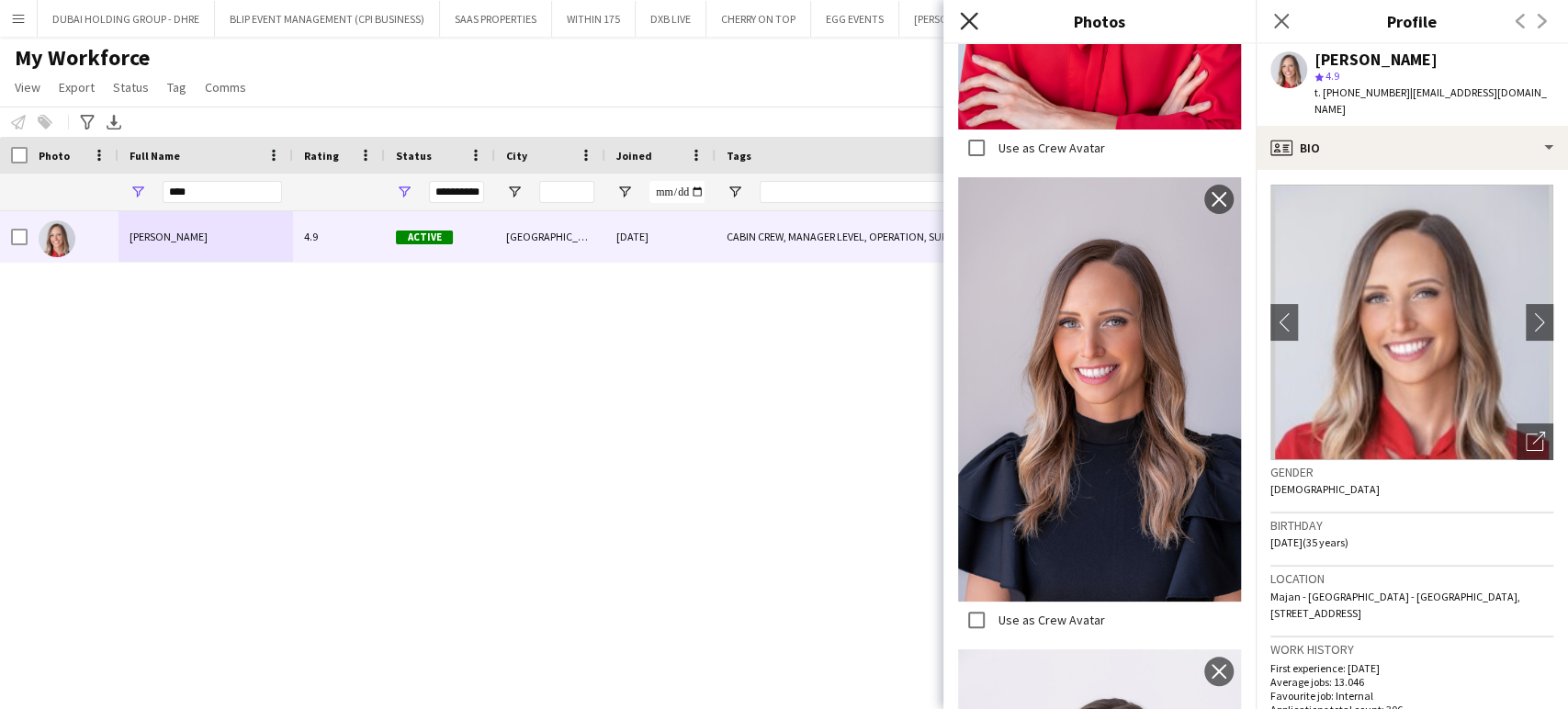
click at [972, 28] on icon "Close pop-in" at bounding box center [968, 20] width 17 height 17
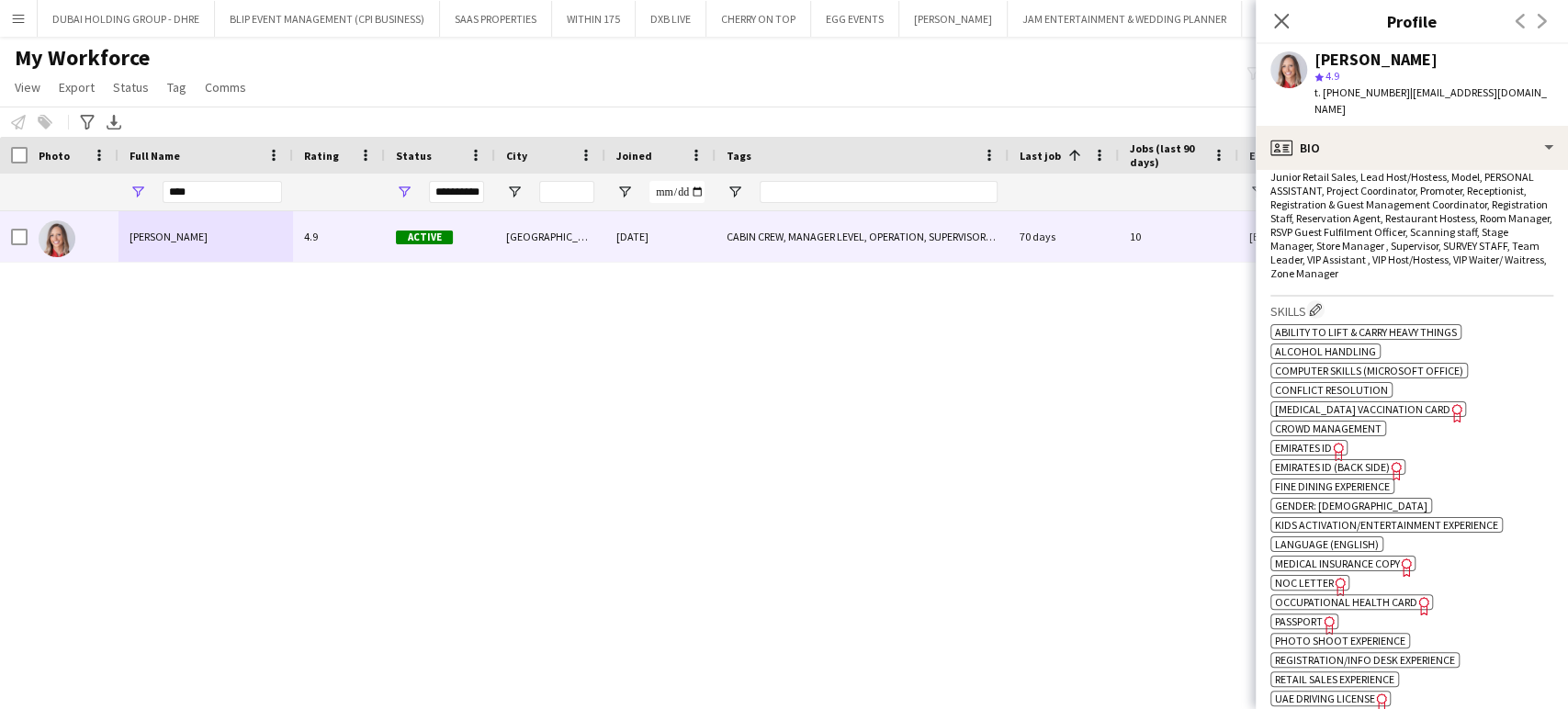
scroll to position [102, 0]
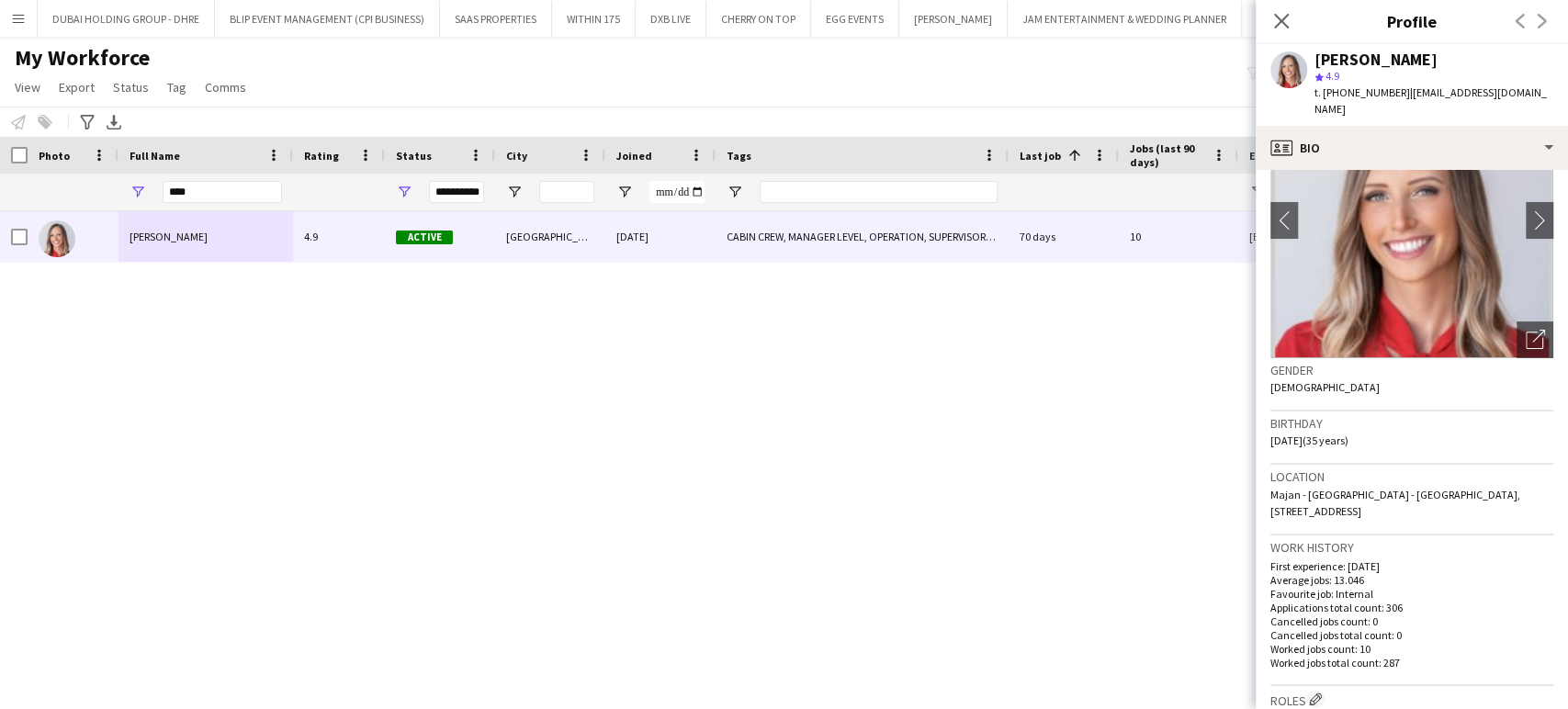
click at [615, 562] on div "[PERSON_NAME] STAFF 4.9 Active [GEOGRAPHIC_DATA] [DATE] CABIN CREW, MANAGER LEV…" at bounding box center [756, 437] width 1513 height 451
click at [1291, 17] on app-icon "Close pop-in" at bounding box center [1281, 21] width 27 height 27
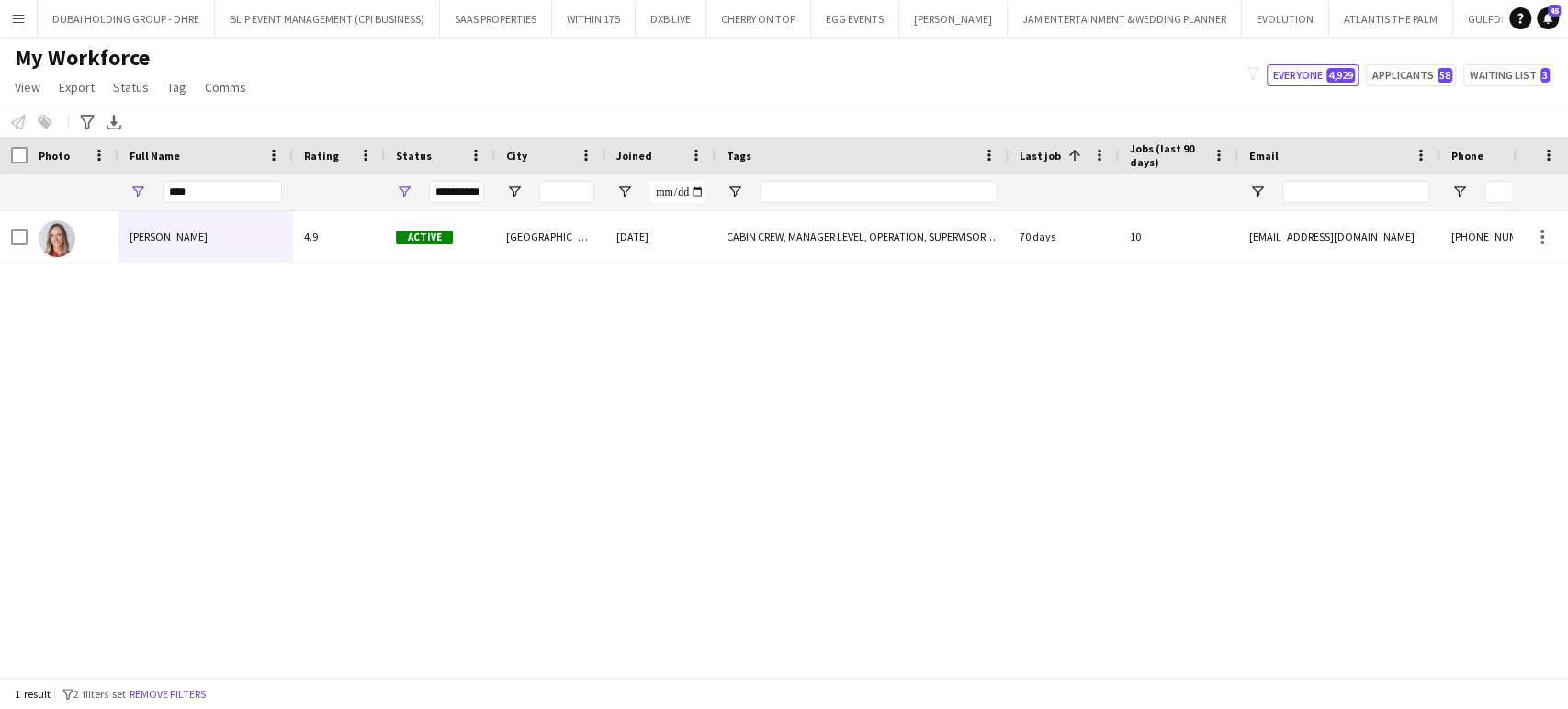
click at [1199, 459] on div "[PERSON_NAME] STAFF 4.9 Active [GEOGRAPHIC_DATA] [DATE] CABIN CREW, MANAGER LEV…" at bounding box center [756, 437] width 1513 height 451
